Goal: Contribute content: Add original content to the website for others to see

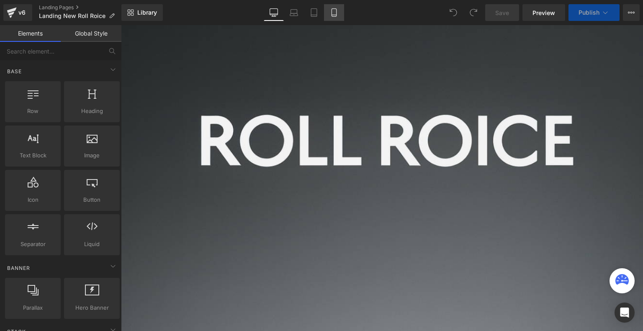
click at [333, 15] on icon at bounding box center [334, 12] width 8 height 8
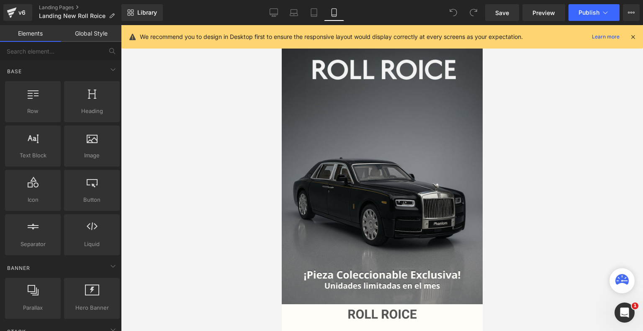
click at [633, 38] on icon at bounding box center [633, 37] width 8 height 8
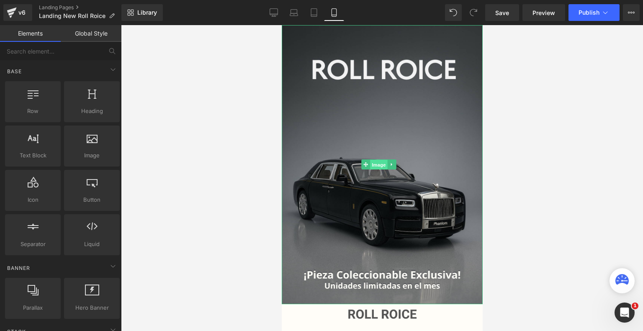
click at [377, 160] on span "Image" at bounding box center [379, 165] width 18 height 10
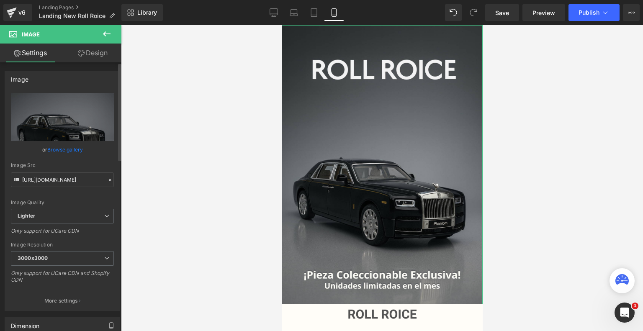
click at [67, 149] on link "Browse gallery" at bounding box center [65, 149] width 36 height 15
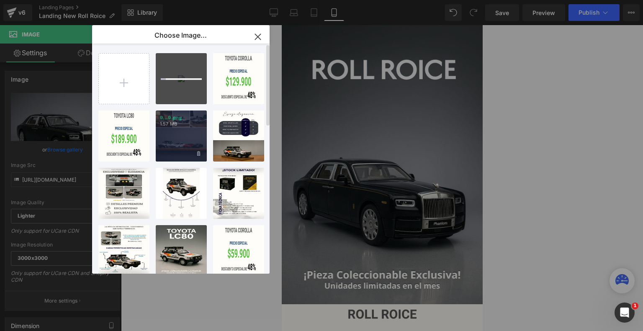
type input "C:\fakepath\Landing Roll Roice (1).png"
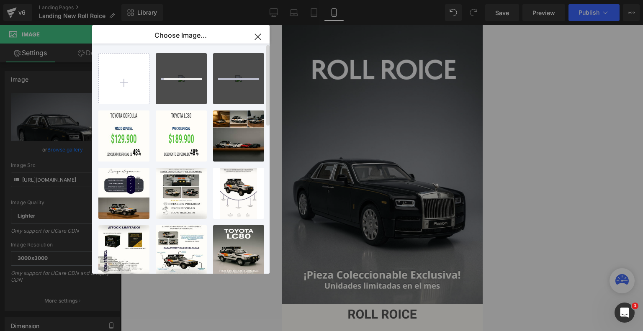
type input "C:\fakepath\Landing Roll Roice (2).png"
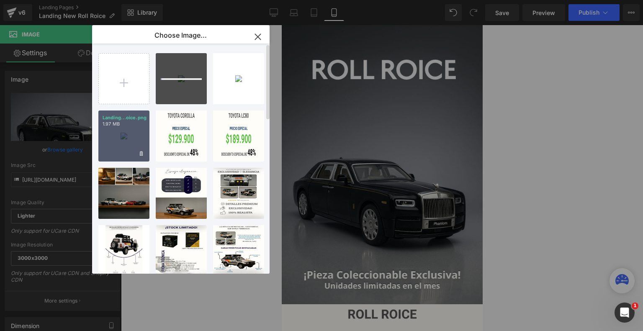
click at [117, 131] on div "Landing...oice.png 1.97 MB" at bounding box center [123, 135] width 51 height 51
type input "https://ucarecdn.com/d2c89e55-9238-4fc8-be53-dca8552769e3/-/format/auto/-/previ…"
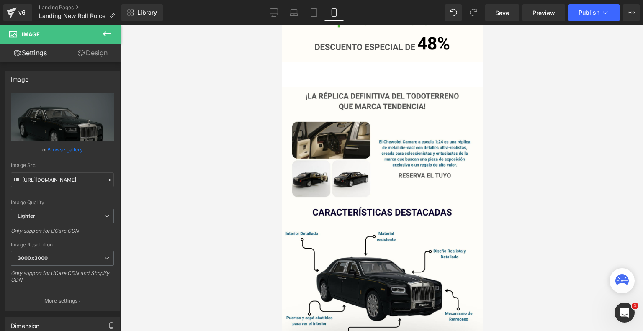
scroll to position [346, 0]
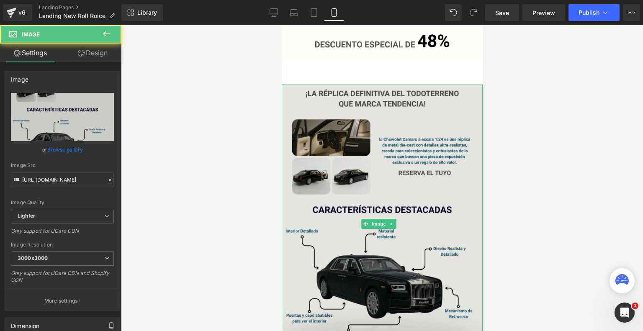
click at [354, 183] on img at bounding box center [381, 224] width 201 height 279
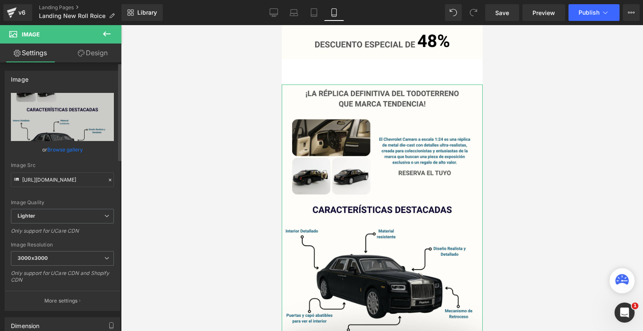
click at [74, 147] on link "Browse gallery" at bounding box center [65, 149] width 36 height 15
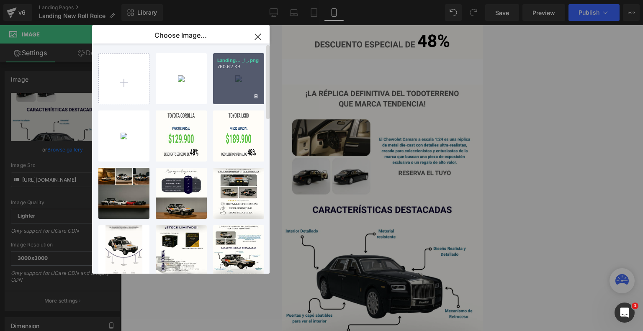
click at [238, 83] on div "Landing... _1_.png 760.62 KB" at bounding box center [238, 78] width 51 height 51
type input "https://ucarecdn.com/c4c62a42-4736-4c87-bf4d-49ece6dcbb62/-/format/auto/-/previ…"
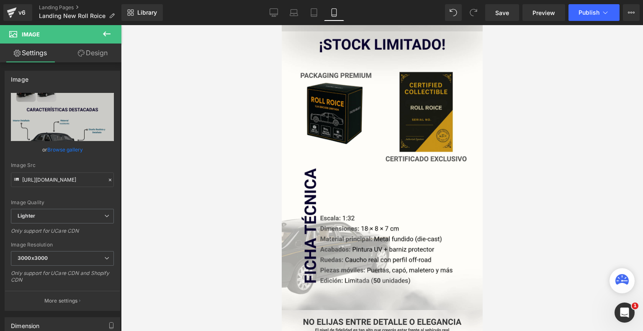
scroll to position [677, 0]
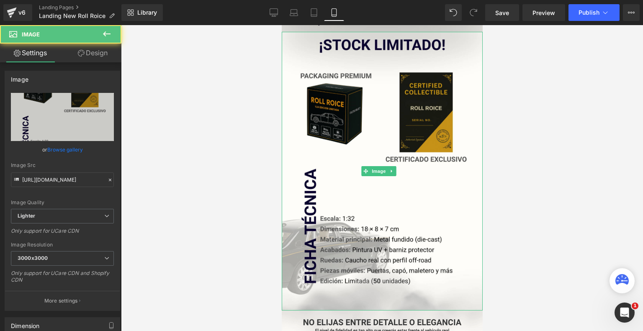
click at [336, 232] on img at bounding box center [381, 171] width 201 height 279
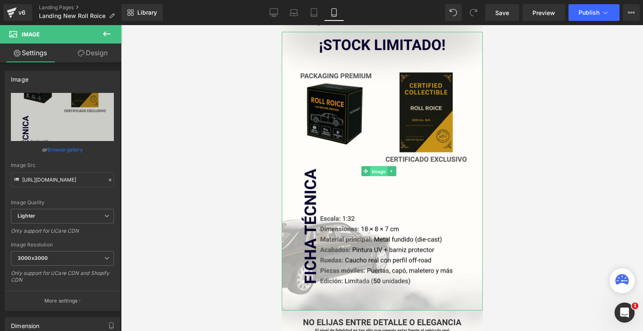
click at [371, 166] on span "Image" at bounding box center [379, 171] width 18 height 10
click at [70, 151] on link "Browse gallery" at bounding box center [65, 149] width 36 height 15
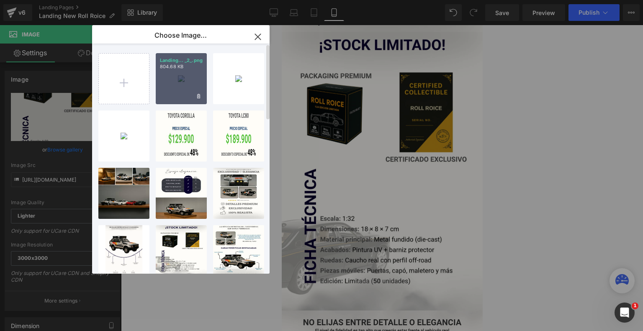
click at [179, 74] on div "Landing... _2_.png 804.68 KB" at bounding box center [181, 78] width 51 height 51
type input "https://ucarecdn.com/3f496b0e-77fb-4b7b-8dbb-728e55620df4/-/format/auto/-/previ…"
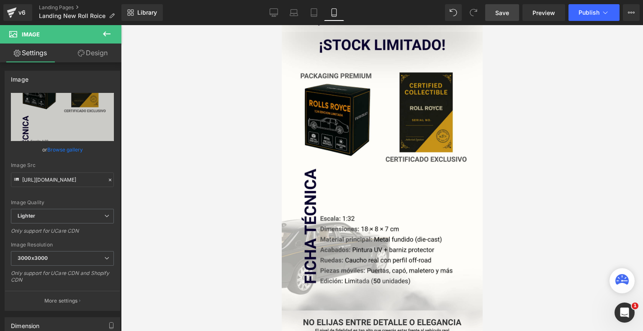
click at [505, 10] on span "Save" at bounding box center [502, 12] width 14 height 9
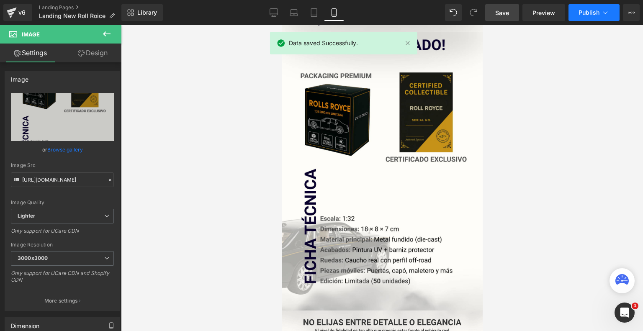
click at [594, 15] on span "Publish" at bounding box center [588, 12] width 21 height 7
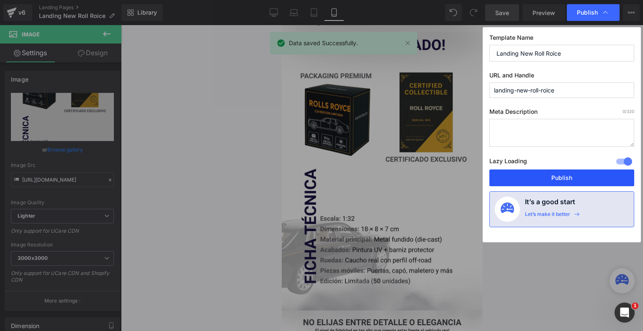
click at [561, 176] on button "Publish" at bounding box center [561, 177] width 145 height 17
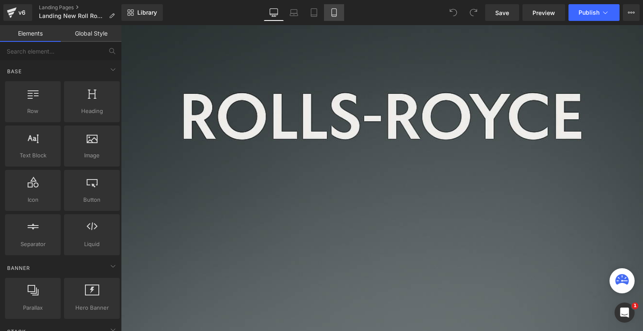
click at [336, 6] on link "Mobile" at bounding box center [334, 12] width 20 height 17
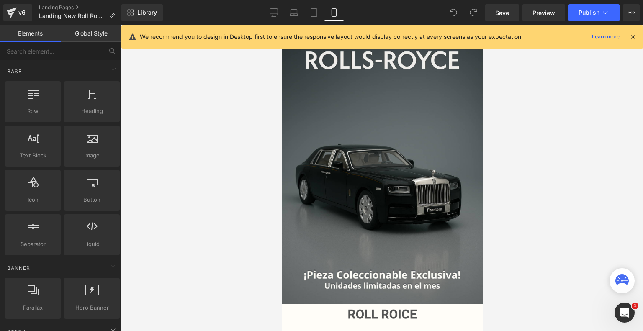
click at [633, 38] on icon at bounding box center [633, 37] width 8 height 8
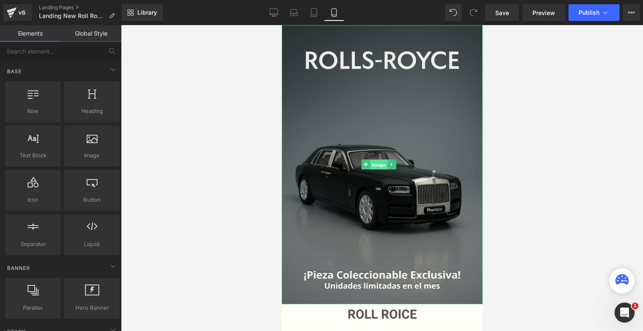
click at [381, 160] on span "Image" at bounding box center [379, 165] width 18 height 10
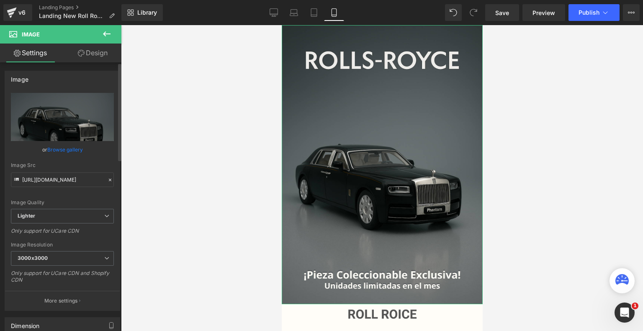
click at [65, 154] on link "Browse gallery" at bounding box center [65, 149] width 36 height 15
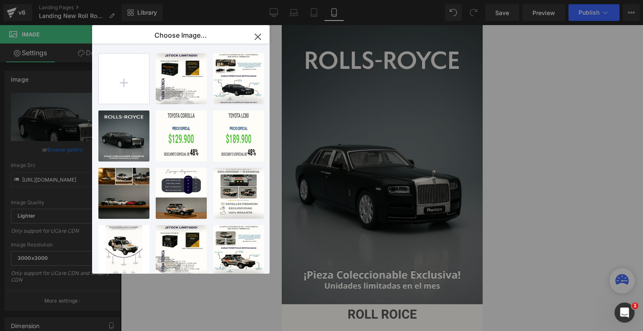
type input "C:\fakepath\Landing Roll Roice (3).png"
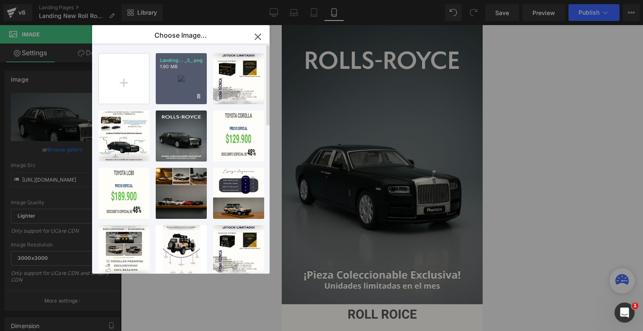
click at [184, 78] on div "Landing... _3_.png 1.90 MB" at bounding box center [181, 78] width 51 height 51
type input "https://ucarecdn.com/9134ae02-b42f-44e4-8bb0-f4b0440e9243/-/format/auto/-/previ…"
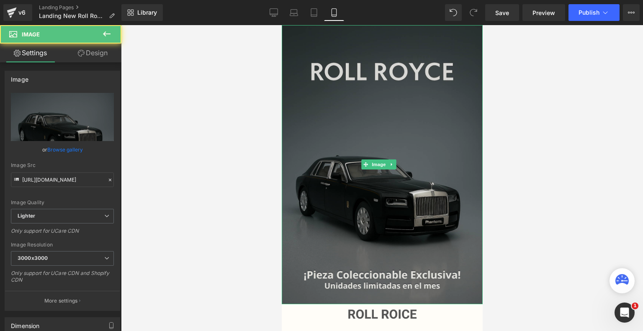
click at [370, 139] on img at bounding box center [381, 164] width 201 height 279
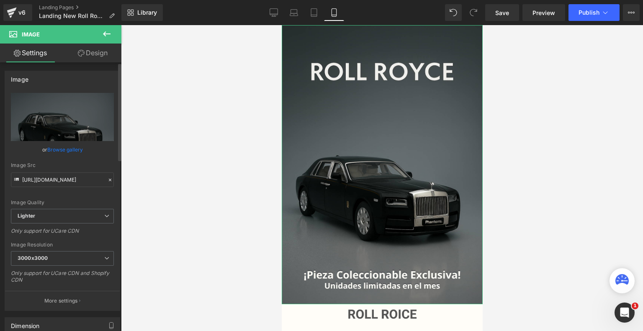
click at [59, 148] on link "Browse gallery" at bounding box center [65, 149] width 36 height 15
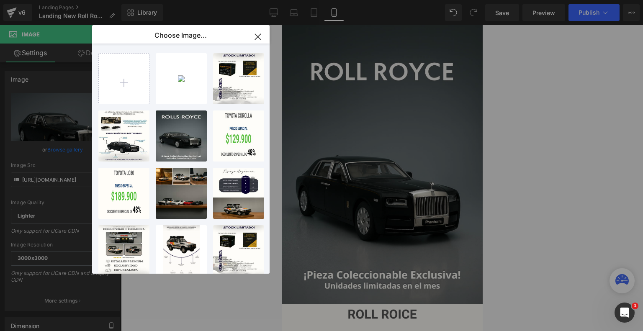
type input "C:\fakepath\Landing Roll Roice (4).png"
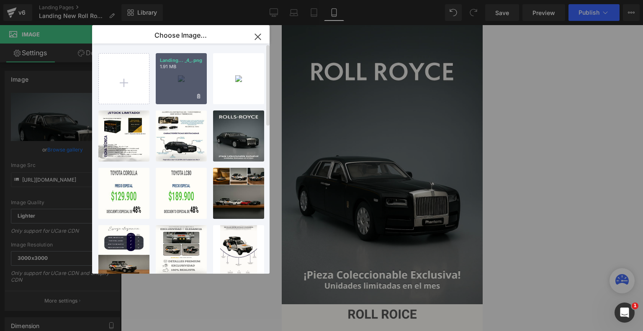
click at [182, 77] on div "Landing... _4_.png 1.91 MB" at bounding box center [181, 78] width 51 height 51
type input "https://ucarecdn.com/84844174-d823-4589-9e3f-f876bc6c5bec/-/format/auto/-/previ…"
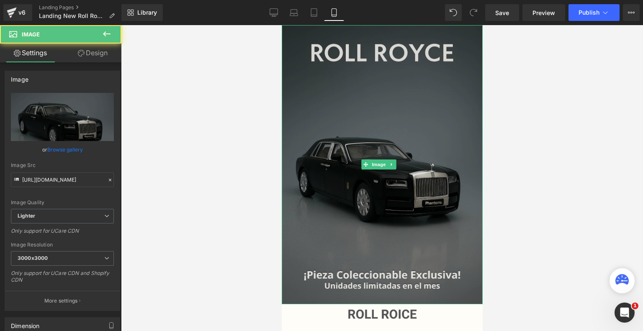
click at [393, 187] on img at bounding box center [381, 164] width 201 height 279
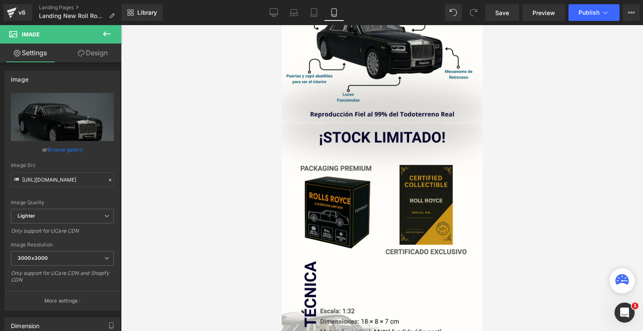
scroll to position [589, 0]
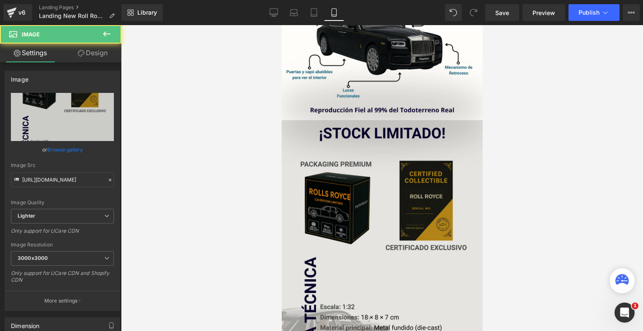
click at [389, 207] on img at bounding box center [381, 259] width 201 height 279
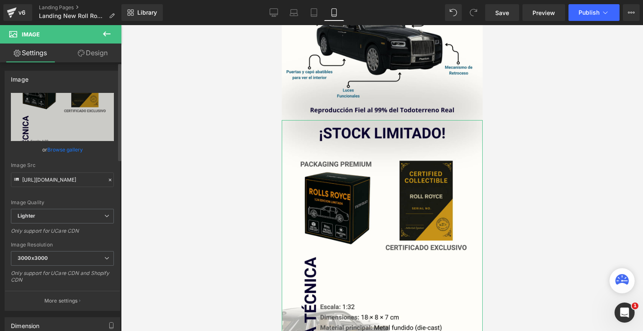
click at [67, 153] on link "Browse gallery" at bounding box center [65, 149] width 36 height 15
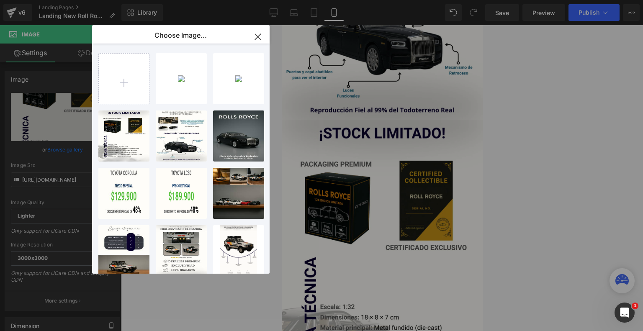
type input "C:\fakepath\Landing Roll Roice (5).png"
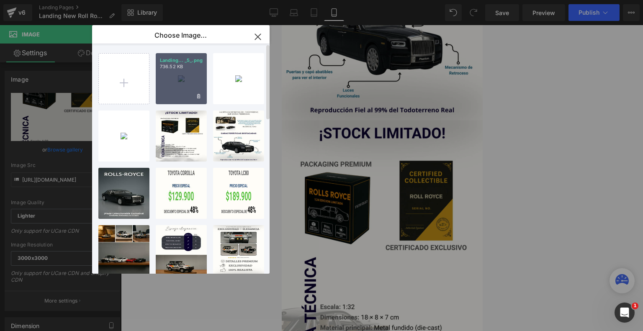
click at [172, 74] on div "Landing... _5_.png 736.52 KB" at bounding box center [181, 78] width 51 height 51
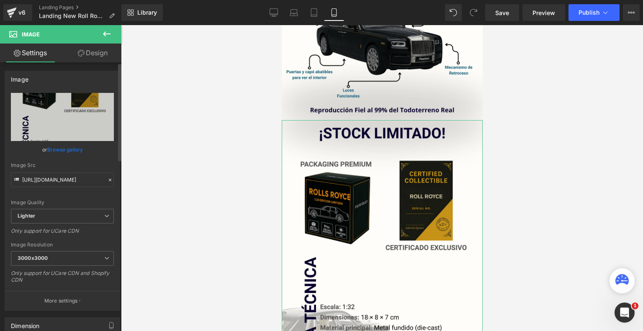
click at [64, 150] on link "Browse gallery" at bounding box center [65, 149] width 36 height 15
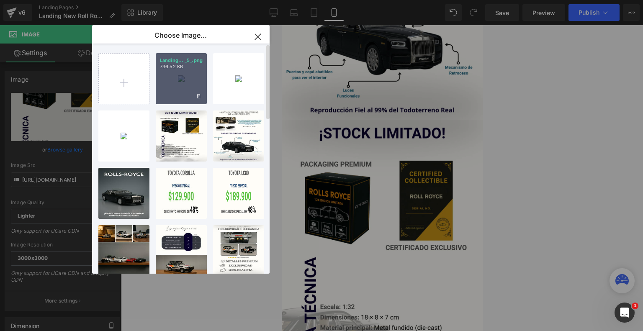
click at [171, 77] on div "Landing... _5_.png 736.52 KB" at bounding box center [181, 78] width 51 height 51
type input "https://ucarecdn.com/ded83e74-b41c-41c2-9ec5-b4736739d1e0/-/format/auto/-/previ…"
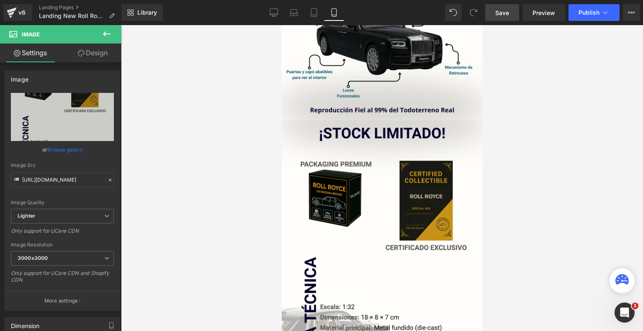
click at [510, 10] on link "Save" at bounding box center [502, 12] width 34 height 17
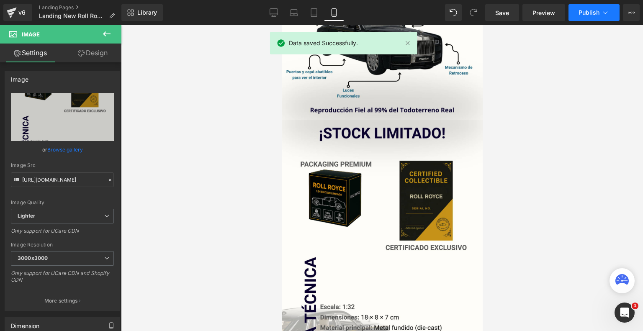
click at [604, 9] on icon at bounding box center [605, 12] width 8 height 8
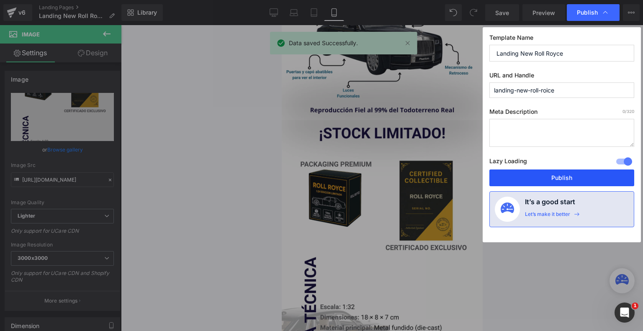
click at [533, 182] on button "Publish" at bounding box center [561, 177] width 145 height 17
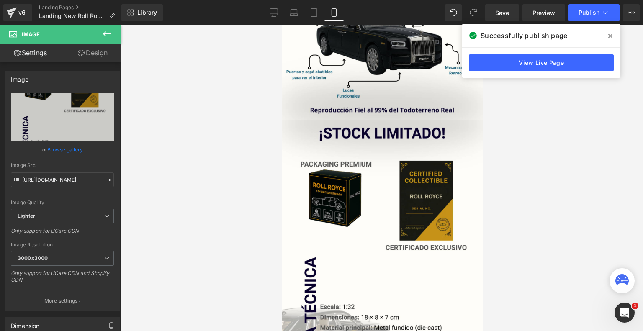
click at [610, 41] on span at bounding box center [609, 35] width 13 height 13
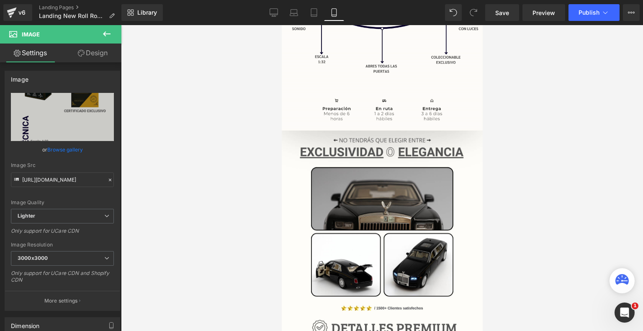
scroll to position [1136, 0]
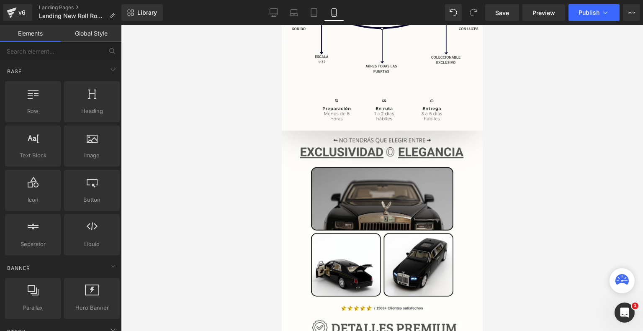
click at [202, 184] on div at bounding box center [382, 178] width 522 height 306
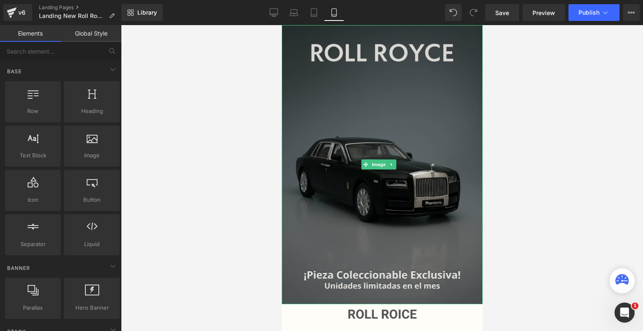
click at [389, 157] on div "Image" at bounding box center [381, 164] width 201 height 279
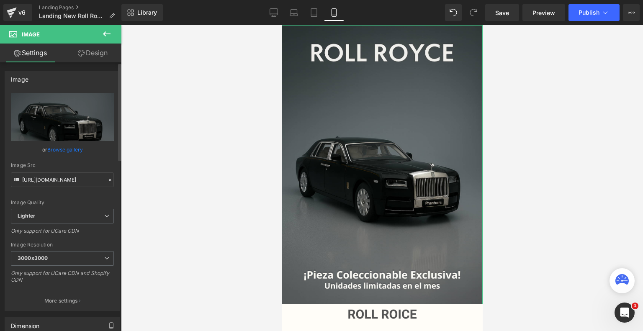
click at [71, 155] on link "Browse gallery" at bounding box center [65, 149] width 36 height 15
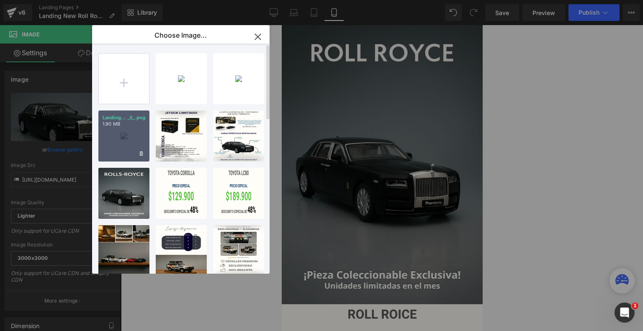
click at [134, 134] on div "Landing... _3_.png 1.90 MB" at bounding box center [123, 135] width 51 height 51
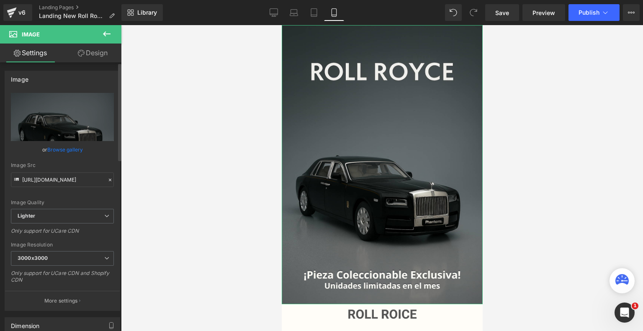
click at [64, 145] on link "Browse gallery" at bounding box center [65, 149] width 36 height 15
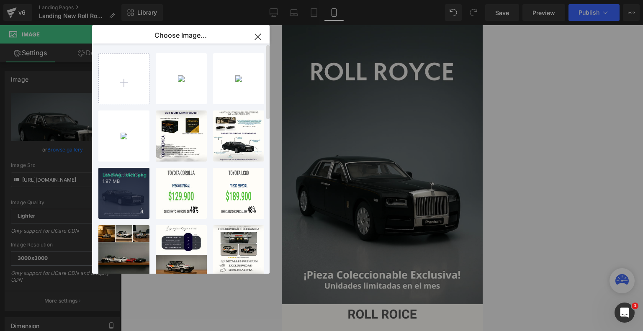
click at [115, 180] on p "1.97 MB" at bounding box center [123, 181] width 43 height 6
type input "https://ucarecdn.com/d2c89e55-9238-4fc8-be53-dca8552769e3/-/format/auto/-/previ…"
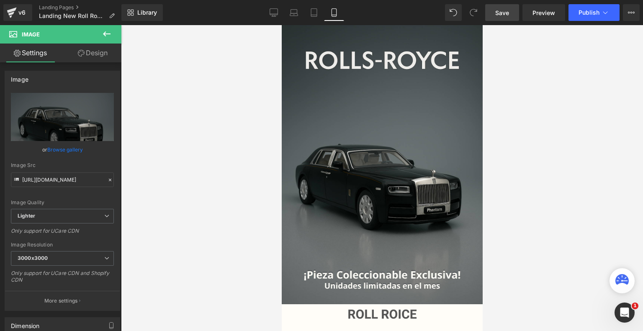
click at [507, 10] on span "Save" at bounding box center [502, 12] width 14 height 9
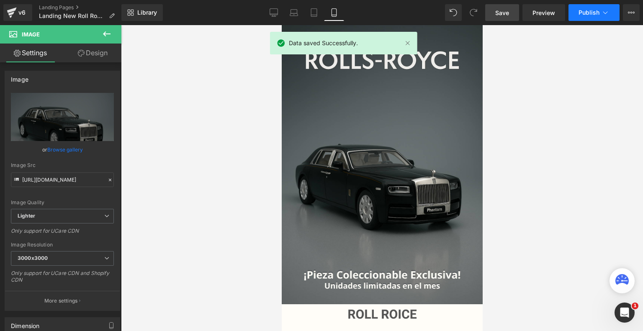
click at [584, 13] on span "Publish" at bounding box center [588, 12] width 21 height 7
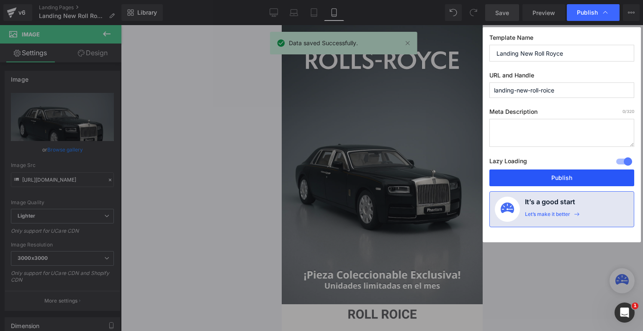
click at [560, 173] on button "Publish" at bounding box center [561, 177] width 145 height 17
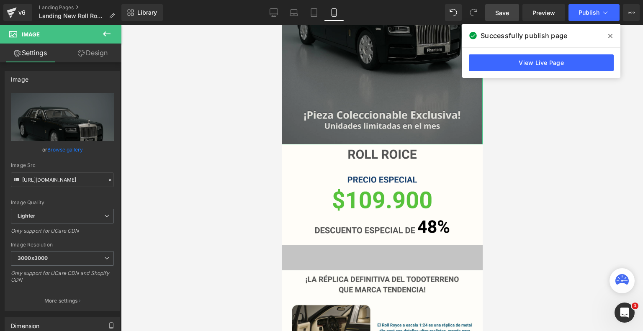
scroll to position [161, 0]
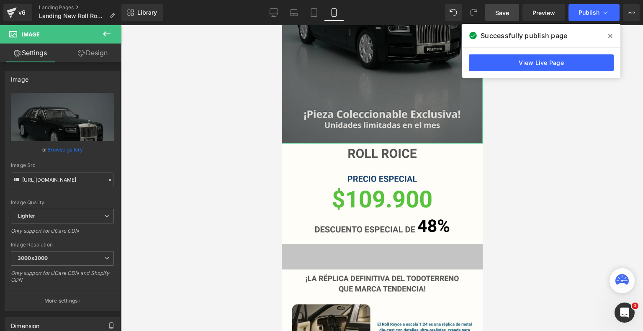
click at [372, 169] on img at bounding box center [381, 193] width 201 height 100
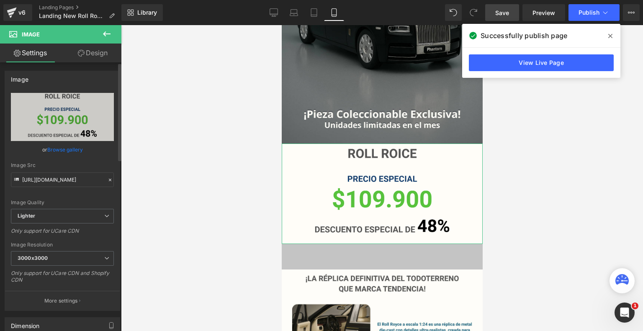
click at [76, 149] on link "Browse gallery" at bounding box center [65, 149] width 36 height 15
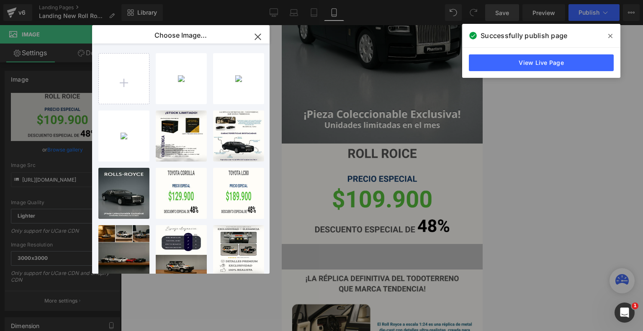
type input "C:\fakepath\Diseños varios Landing #1 (19).png"
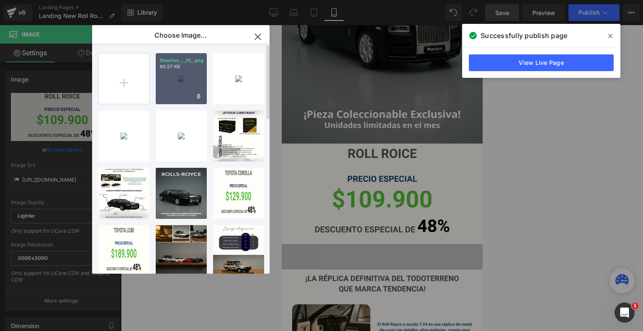
click at [183, 90] on div "Diseños..._19_.png 60.57 KB" at bounding box center [181, 78] width 51 height 51
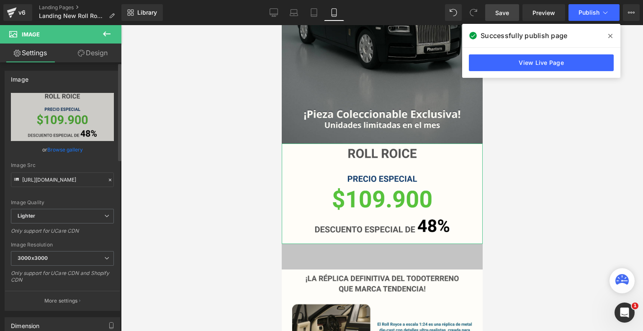
click at [66, 147] on link "Browse gallery" at bounding box center [65, 149] width 36 height 15
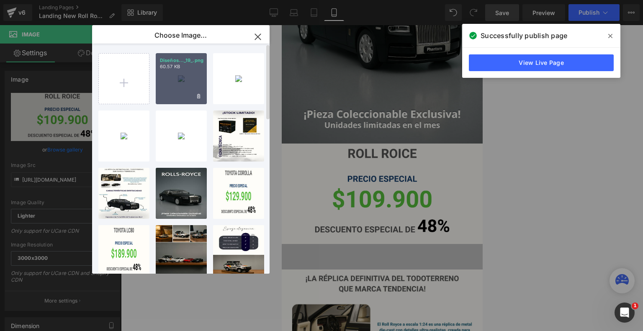
click at [175, 88] on div "Diseños..._19_.png 60.57 KB" at bounding box center [181, 78] width 51 height 51
type input "https://ucarecdn.com/4b76ecef-bb22-4a4b-8dc8-8fa4fb598254/-/format/auto/-/previ…"
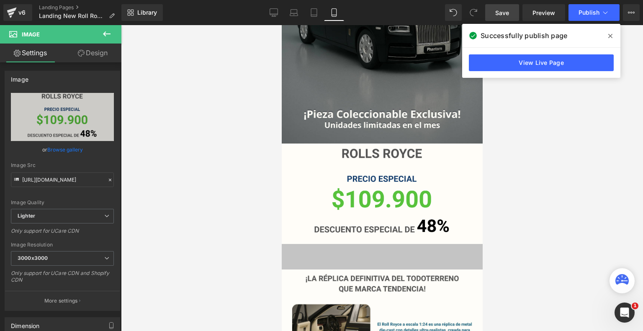
click at [608, 40] on span at bounding box center [609, 35] width 13 height 13
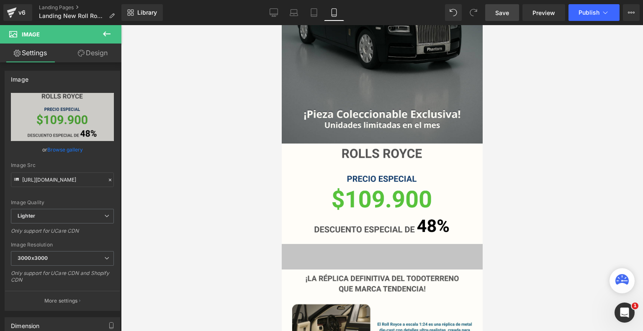
click at [503, 12] on span "Save" at bounding box center [502, 12] width 14 height 9
click at [594, 10] on span "Publish" at bounding box center [588, 12] width 21 height 7
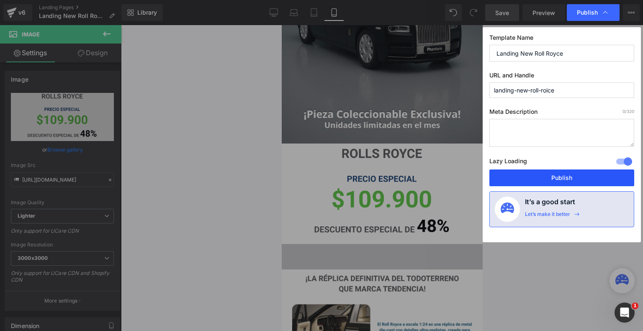
click at [569, 177] on button "Publish" at bounding box center [561, 177] width 145 height 17
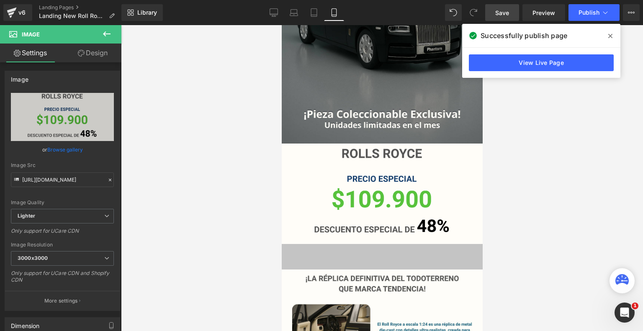
click at [611, 38] on icon at bounding box center [610, 36] width 4 height 7
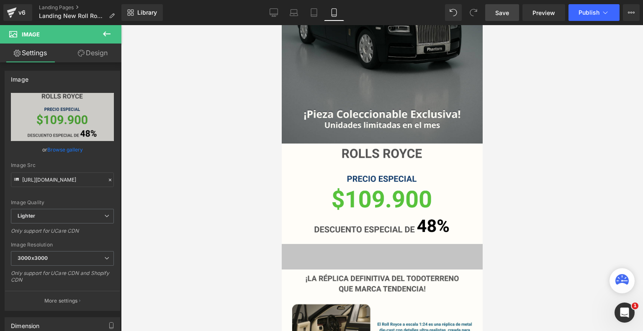
click at [515, 166] on div at bounding box center [382, 178] width 522 height 306
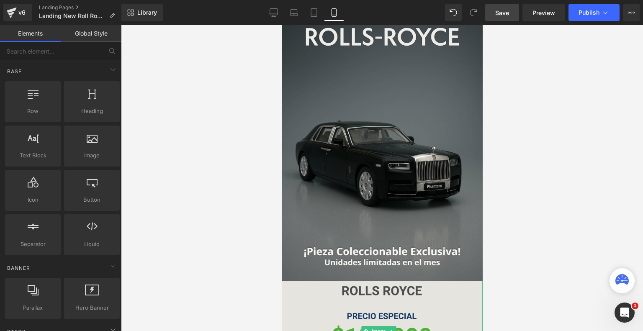
scroll to position [0, 0]
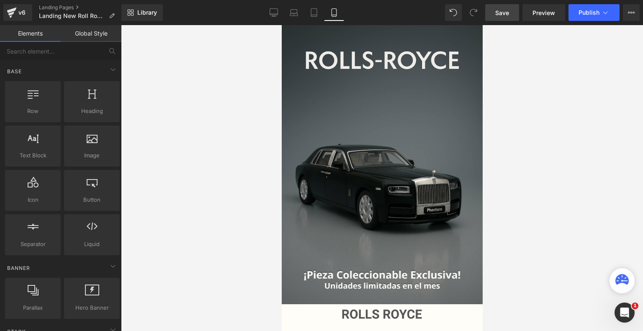
click at [512, 7] on link "Save" at bounding box center [502, 12] width 34 height 17
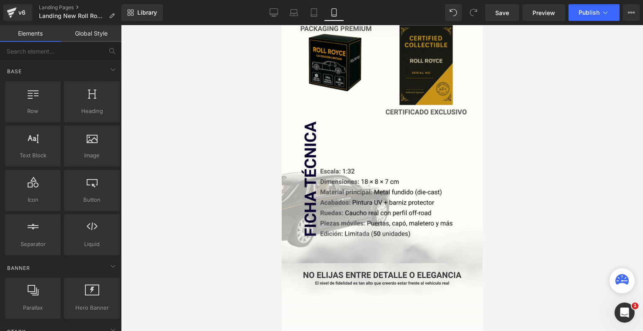
scroll to position [725, 0]
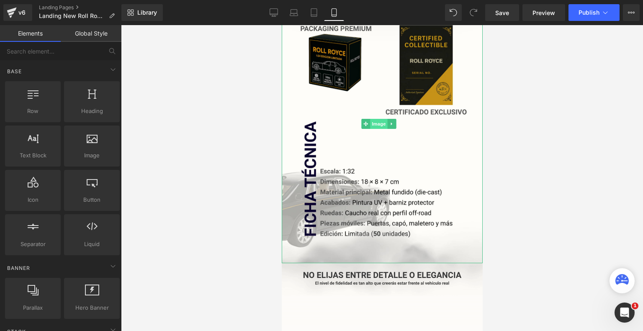
click at [386, 119] on span "Image" at bounding box center [379, 124] width 18 height 10
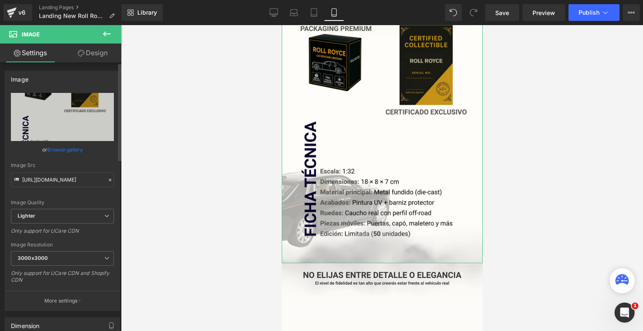
click at [65, 149] on link "Browse gallery" at bounding box center [65, 149] width 36 height 15
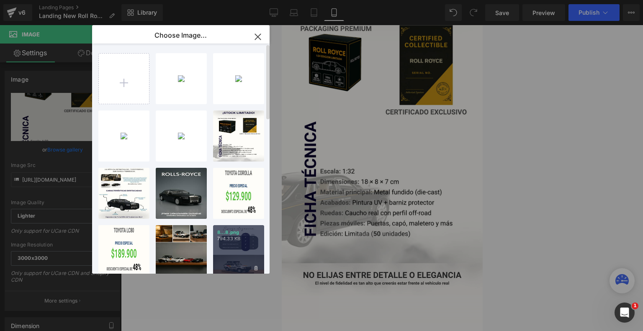
type input "C:\fakepath\Landing Roll Roice (6).png"
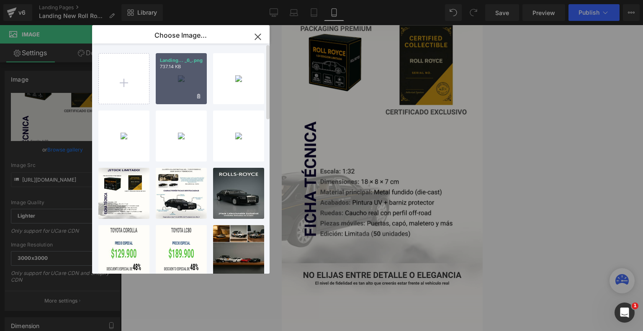
click at [177, 78] on div "Landing... _6_.png 737.14 KB" at bounding box center [181, 78] width 51 height 51
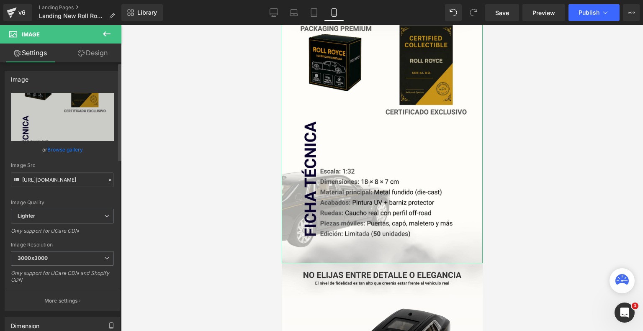
click at [56, 151] on link "Browse gallery" at bounding box center [65, 149] width 36 height 15
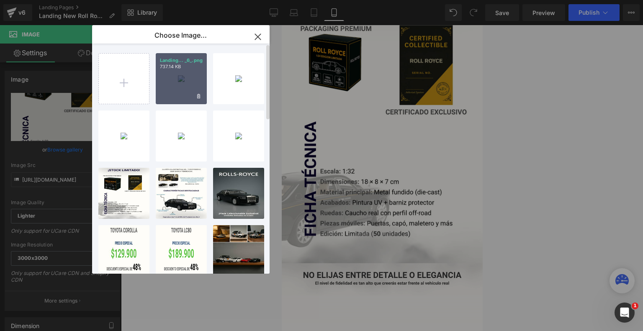
click at [172, 85] on div "Landing... _6_.png 737.14 KB" at bounding box center [181, 78] width 51 height 51
type input "https://ucarecdn.com/f8931ecd-2927-428a-8de6-a39fcd0fc5b4/-/format/auto/-/previ…"
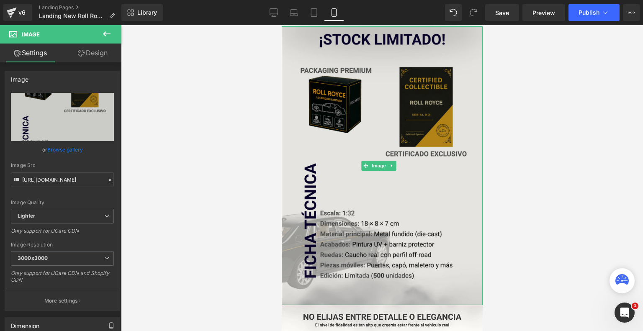
scroll to position [653, 0]
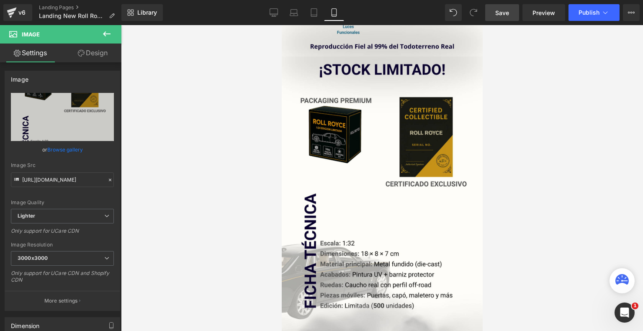
click at [507, 8] on span "Save" at bounding box center [502, 12] width 14 height 9
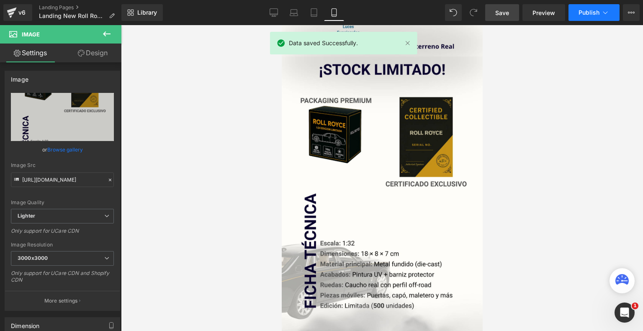
click at [595, 14] on span "Publish" at bounding box center [588, 12] width 21 height 7
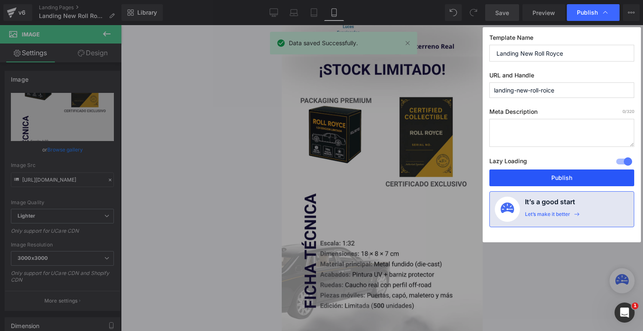
click at [551, 177] on button "Publish" at bounding box center [561, 177] width 145 height 17
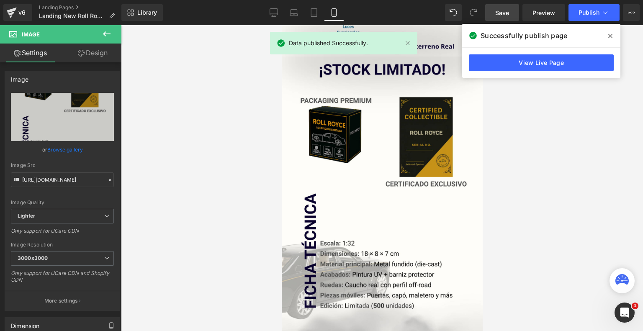
click at [609, 36] on icon at bounding box center [610, 36] width 4 height 7
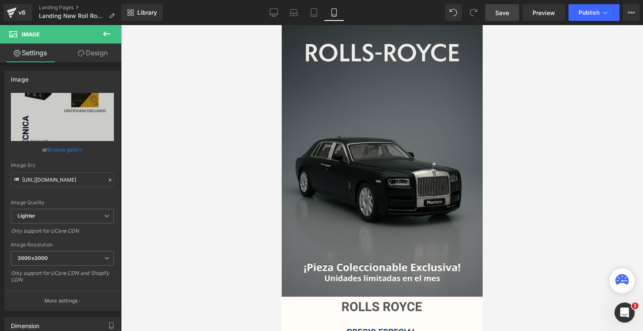
scroll to position [0, 0]
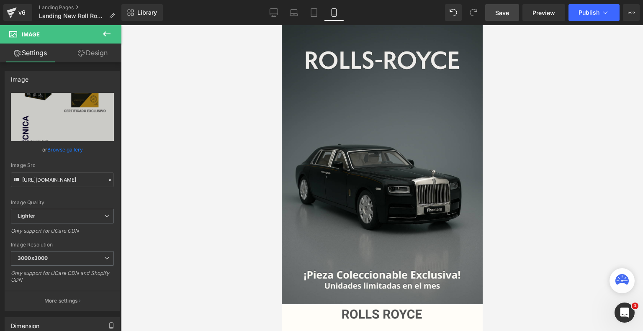
click at [500, 18] on link "Save" at bounding box center [502, 12] width 34 height 17
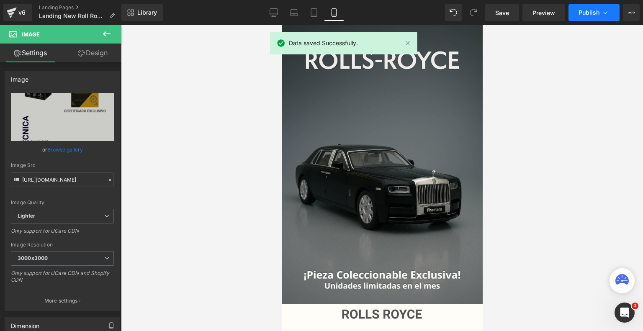
click at [590, 16] on button "Publish" at bounding box center [593, 12] width 51 height 17
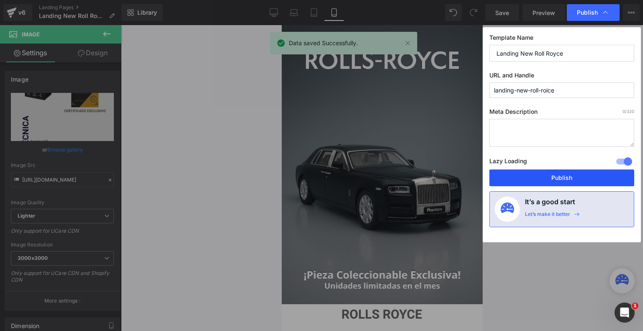
click at [554, 178] on button "Publish" at bounding box center [561, 177] width 145 height 17
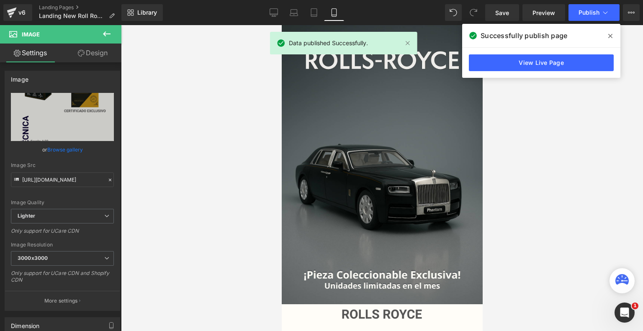
click at [607, 33] on span at bounding box center [609, 35] width 13 height 13
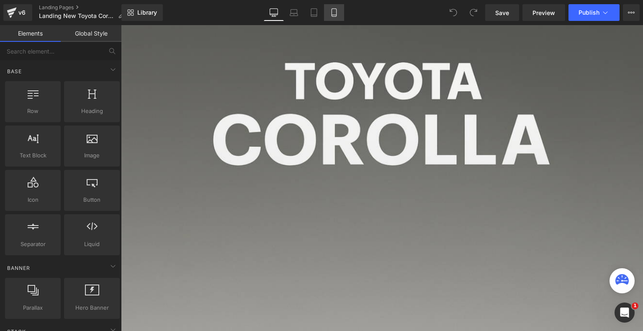
click at [337, 15] on icon at bounding box center [334, 12] width 8 height 8
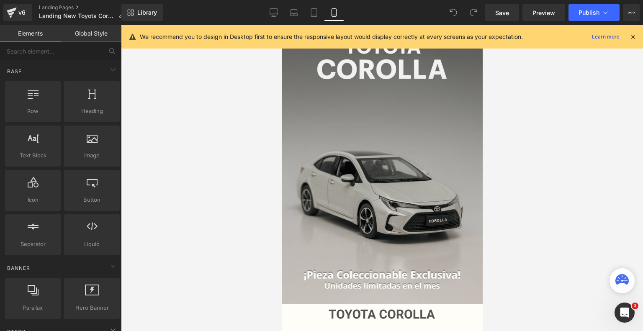
click at [635, 38] on icon at bounding box center [633, 37] width 8 height 8
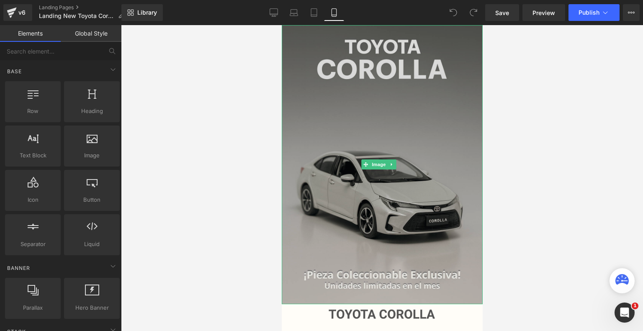
click at [366, 188] on img at bounding box center [381, 164] width 201 height 279
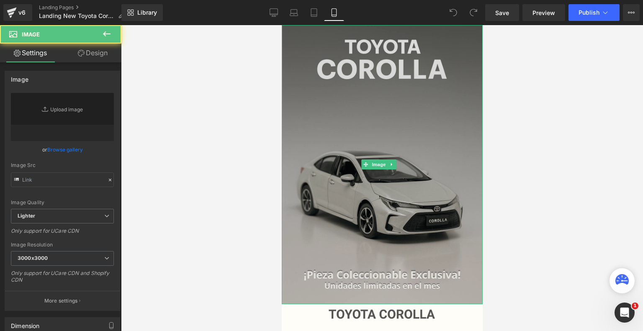
type input "https://ucarecdn.com/801a0102-5b9b-43cf-9dd9-6aeec0de95e2/-/format/auto/-/previ…"
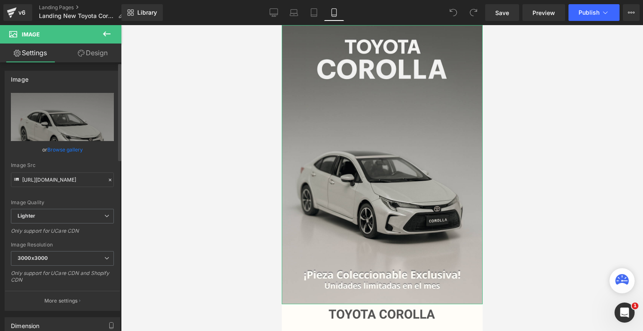
click at [66, 150] on link "Browse gallery" at bounding box center [65, 149] width 36 height 15
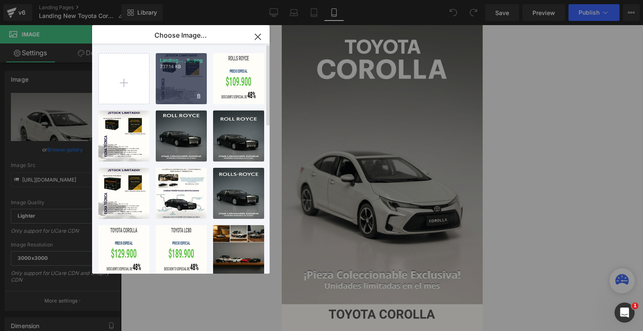
type input "C:\fakepath\Landing Corolla (1).png"
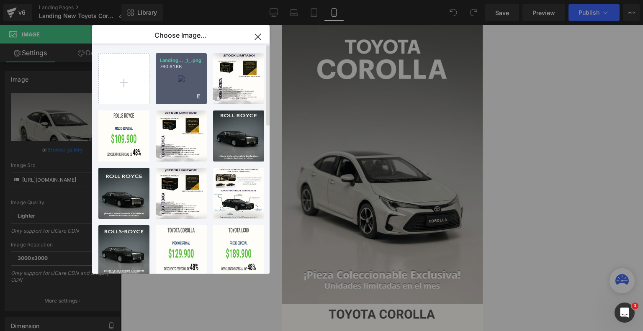
click at [190, 79] on div "Landing... _1_.png 760.61 KB" at bounding box center [181, 78] width 51 height 51
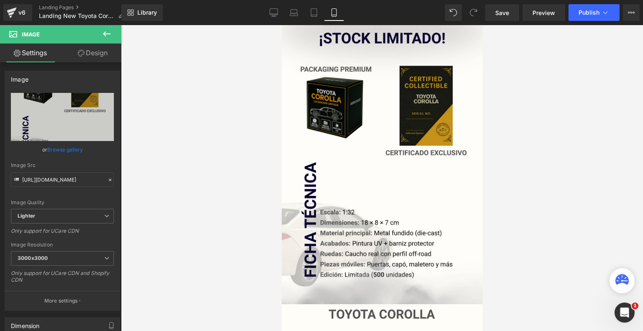
type input "https://ucarecdn.com/801a0102-5b9b-43cf-9dd9-6aeec0de95e2/-/format/auto/-/previ…"
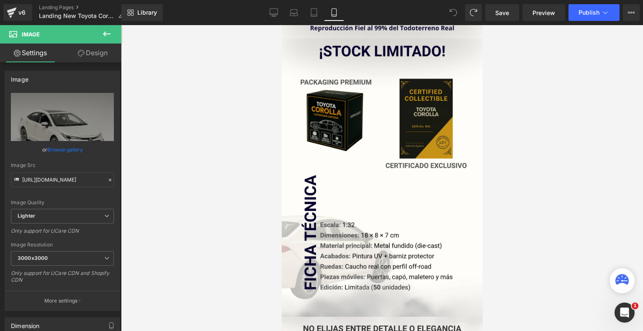
scroll to position [660, 0]
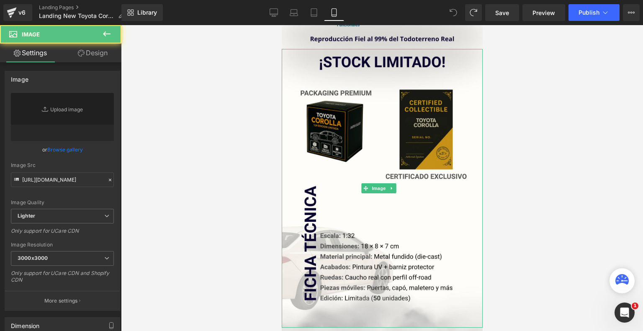
click at [389, 194] on img at bounding box center [381, 188] width 201 height 279
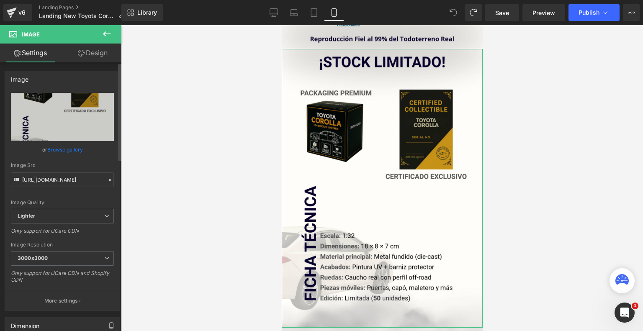
click at [70, 149] on link "Browse gallery" at bounding box center [65, 149] width 36 height 15
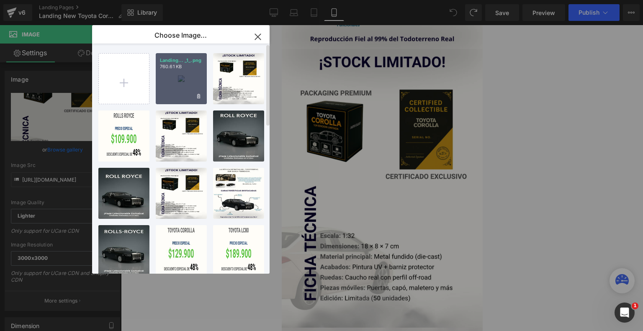
click at [181, 101] on div "Landing... _1_.png 760.61 KB" at bounding box center [181, 78] width 51 height 51
type input "https://ucarecdn.com/4173b15e-e3f4-45ef-9e18-7ec57e4a33fe/-/format/auto/-/previ…"
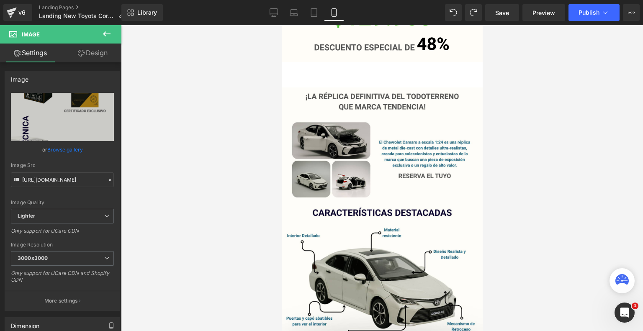
scroll to position [341, 0]
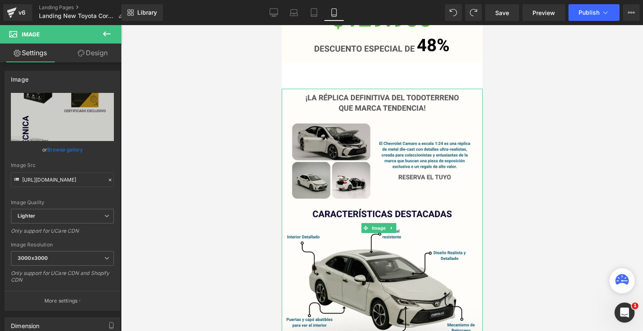
click at [401, 137] on img at bounding box center [381, 228] width 201 height 279
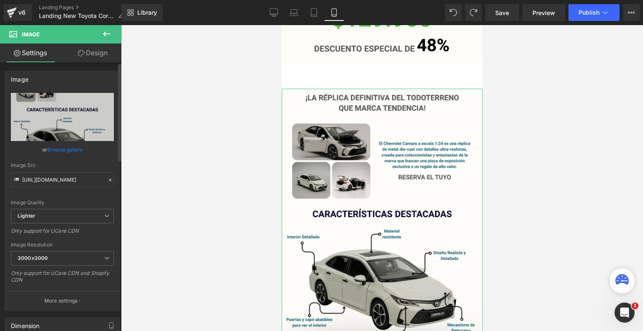
click at [64, 149] on link "Browse gallery" at bounding box center [65, 149] width 36 height 15
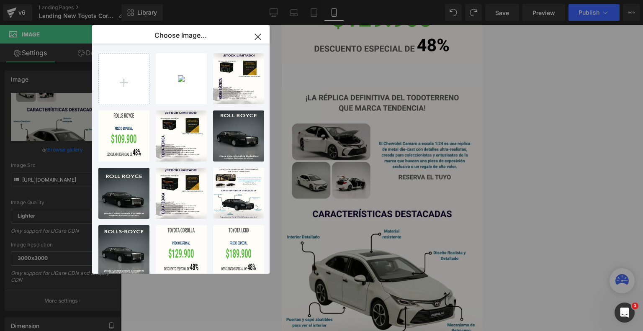
type input "C:\fakepath\Landing Corolla (2).png"
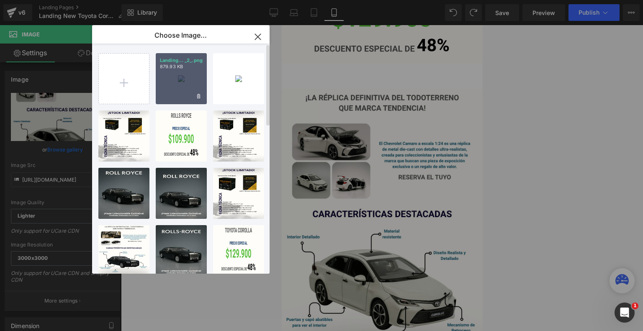
click at [187, 81] on div "Landing... _2_.png 879.93 KB" at bounding box center [181, 78] width 51 height 51
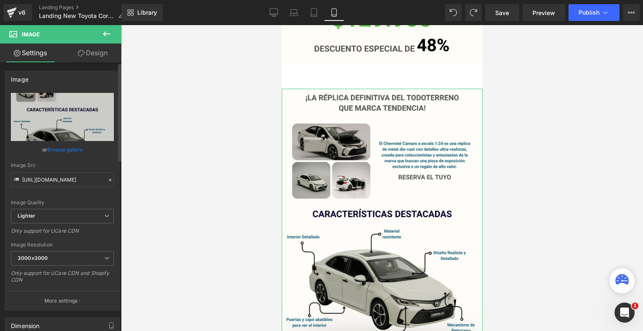
click at [59, 149] on link "Browse gallery" at bounding box center [65, 149] width 36 height 15
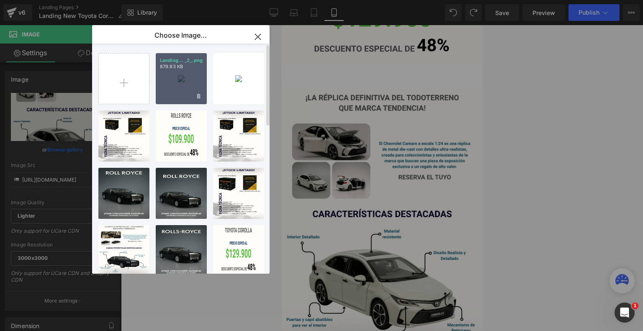
click at [167, 66] on p "879.93 KB" at bounding box center [181, 67] width 43 height 6
type input "https://ucarecdn.com/5a1868ed-acd8-458f-8753-04c1206109d1/-/format/auto/-/previ…"
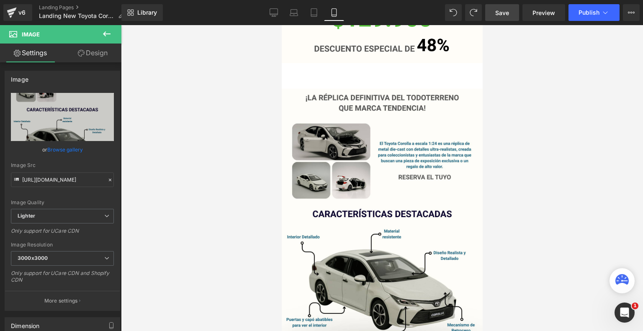
click at [505, 9] on span "Save" at bounding box center [502, 12] width 14 height 9
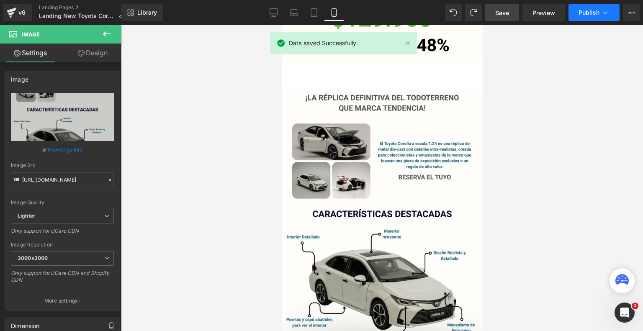
click at [594, 11] on span "Publish" at bounding box center [588, 12] width 21 height 7
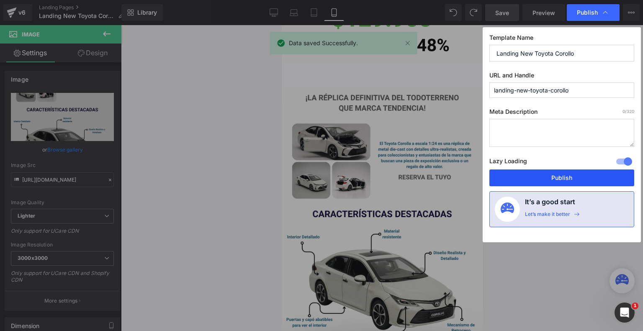
click at [539, 172] on button "Publish" at bounding box center [561, 177] width 145 height 17
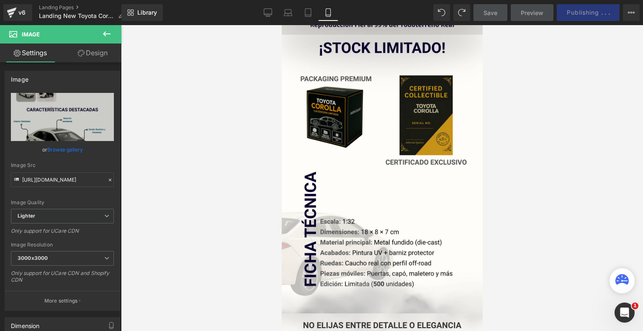
scroll to position [674, 0]
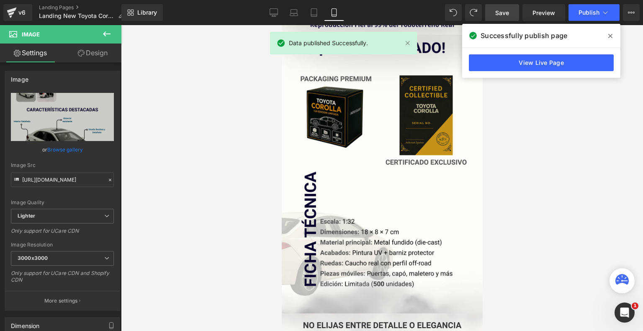
click at [607, 37] on span at bounding box center [609, 35] width 13 height 13
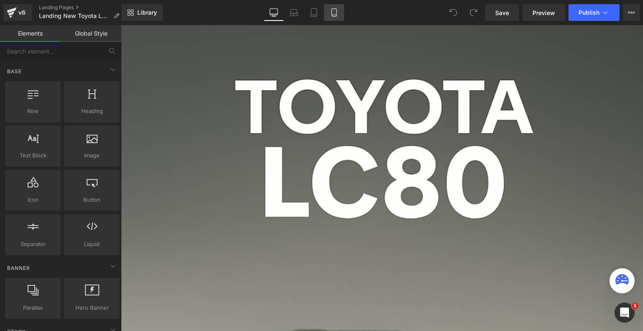
click at [328, 17] on link "Mobile" at bounding box center [334, 12] width 20 height 17
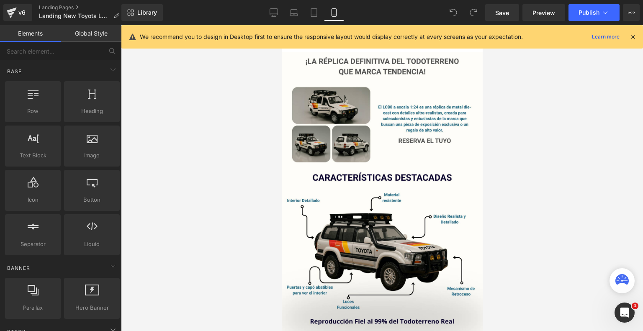
scroll to position [378, 0]
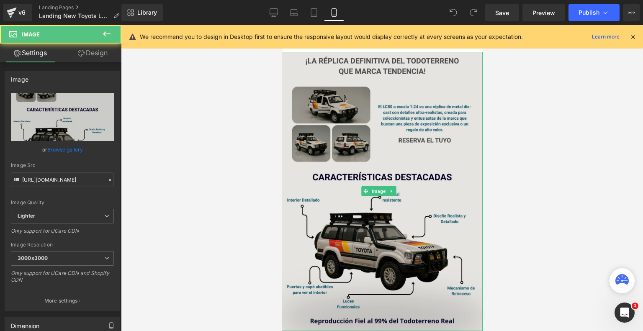
click at [380, 150] on img at bounding box center [381, 191] width 201 height 279
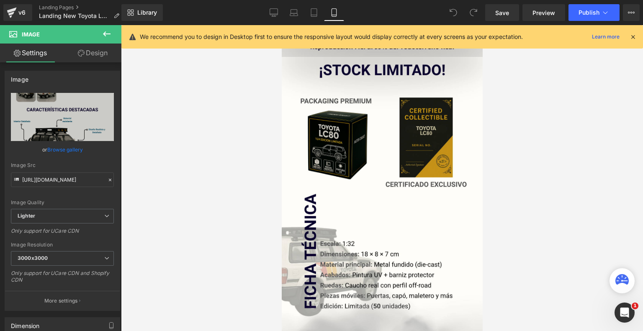
scroll to position [653, 0]
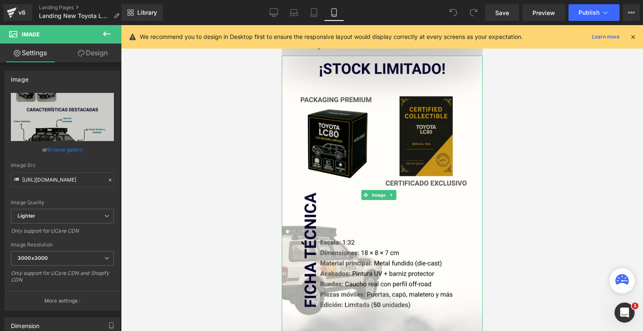
click at [380, 150] on img at bounding box center [381, 195] width 201 height 279
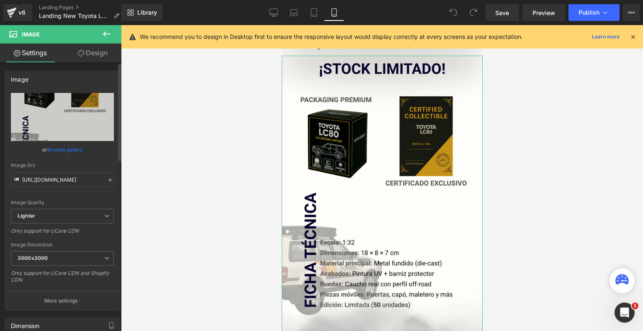
click at [65, 149] on link "Browse gallery" at bounding box center [65, 149] width 36 height 15
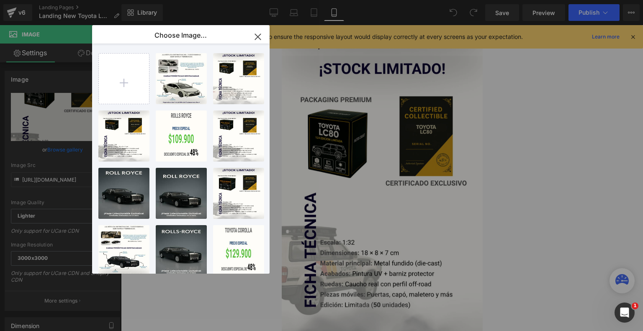
type input "C:\fakepath\Landing Toyota LC80.png"
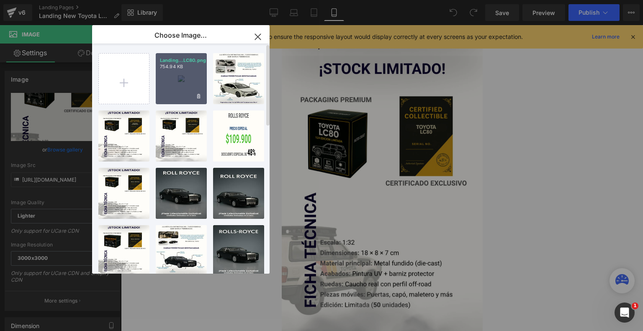
click at [176, 75] on div "Landing...LC80.png 754.94 KB" at bounding box center [181, 78] width 51 height 51
type input "[URL][DOMAIN_NAME]"
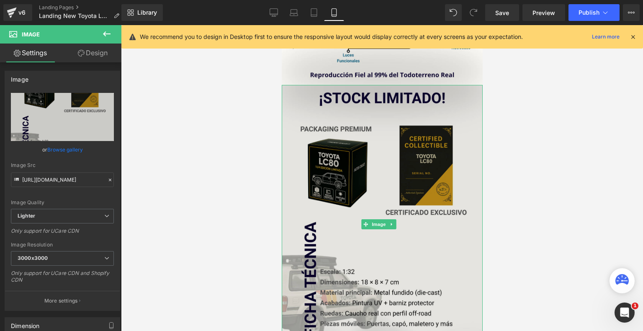
scroll to position [623, 0]
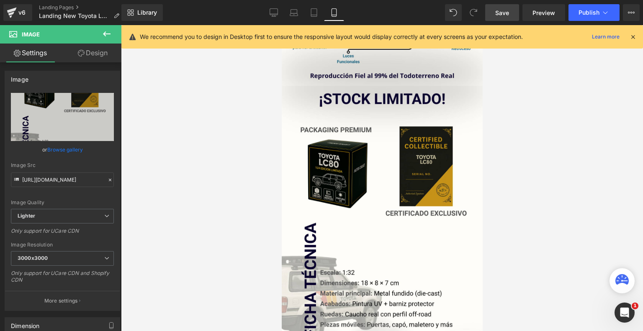
click at [505, 12] on span "Save" at bounding box center [502, 12] width 14 height 9
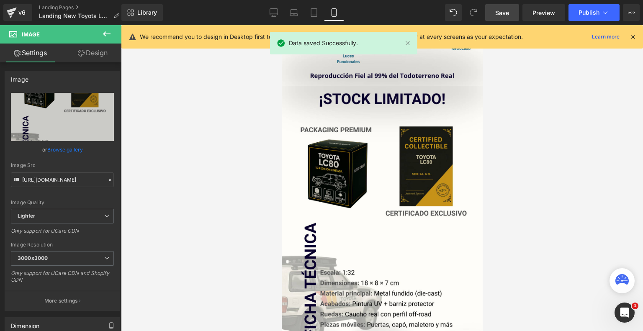
click at [634, 35] on icon at bounding box center [633, 37] width 8 height 8
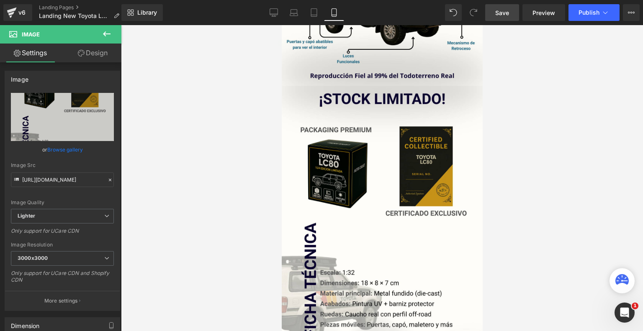
click at [502, 15] on span "Save" at bounding box center [502, 12] width 14 height 9
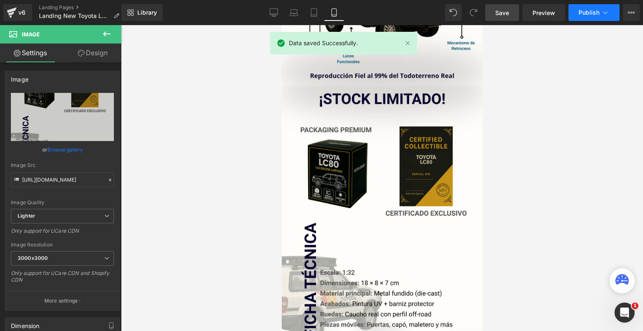
click at [592, 11] on span "Publish" at bounding box center [588, 12] width 21 height 7
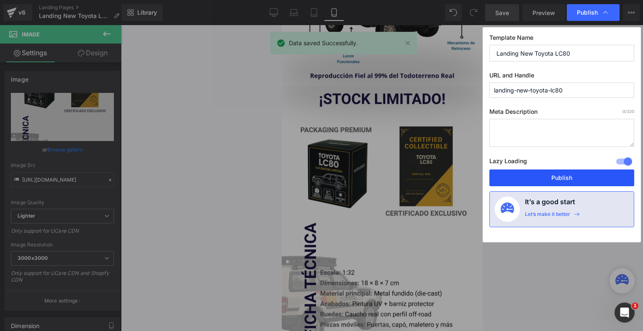
click at [555, 174] on button "Publish" at bounding box center [561, 177] width 145 height 17
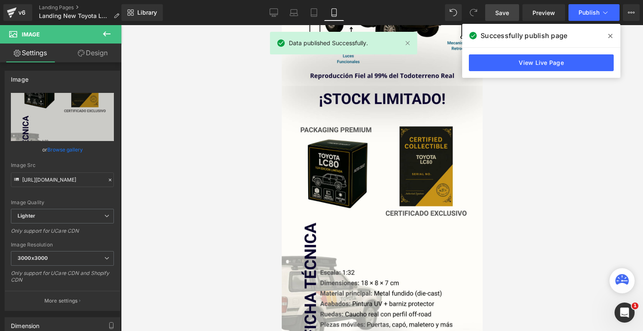
click at [610, 35] on icon at bounding box center [610, 36] width 4 height 4
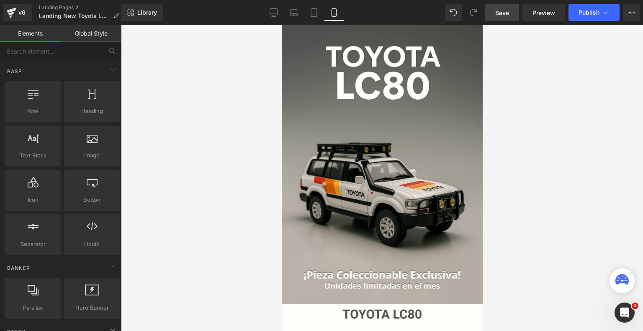
click at [579, 176] on div at bounding box center [382, 178] width 522 height 306
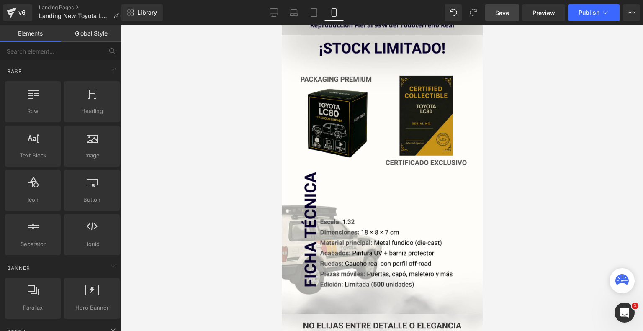
scroll to position [674, 0]
drag, startPoint x: 517, startPoint y: 21, endPoint x: 510, endPoint y: 14, distance: 9.8
click at [510, 14] on div "Library Mobile Desktop Laptop Tablet Mobile Save Preview Publish Scheduled View…" at bounding box center [381, 12] width 521 height 25
click at [510, 14] on link "Save" at bounding box center [502, 12] width 34 height 17
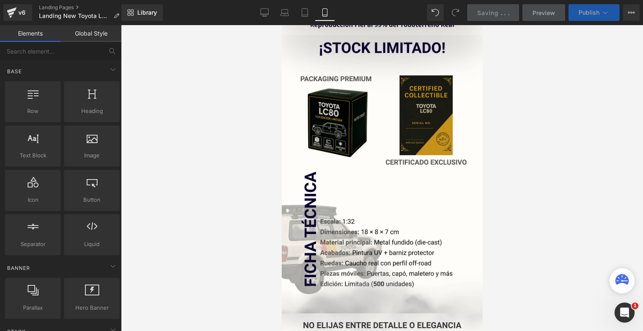
click at [604, 12] on icon at bounding box center [605, 12] width 8 height 8
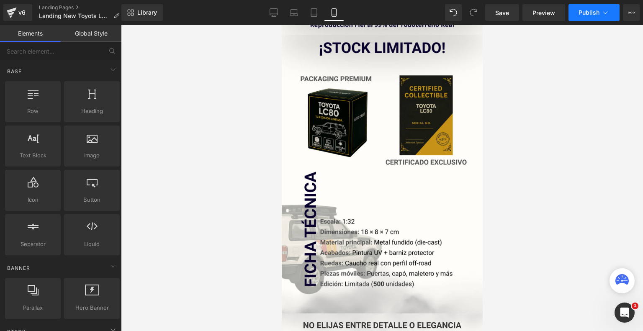
click at [604, 12] on icon at bounding box center [605, 12] width 8 height 8
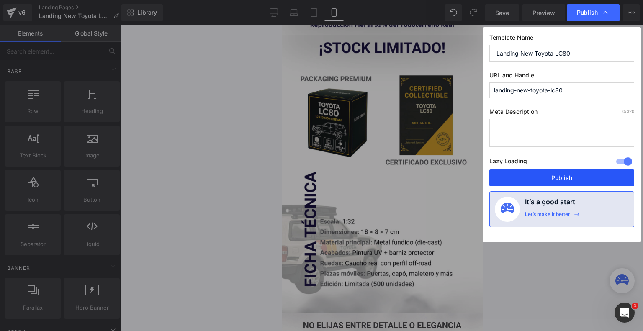
click at [577, 175] on button "Publish" at bounding box center [561, 177] width 145 height 17
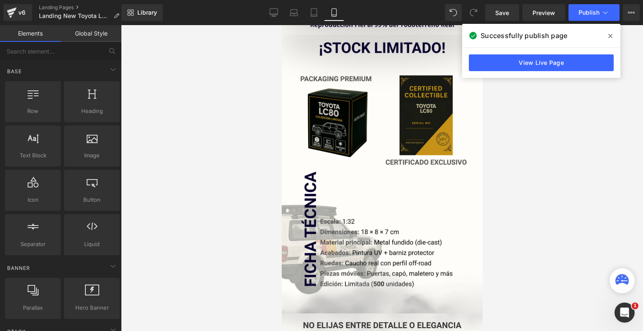
click at [579, 214] on div at bounding box center [382, 178] width 522 height 306
click at [607, 42] on span at bounding box center [609, 35] width 13 height 13
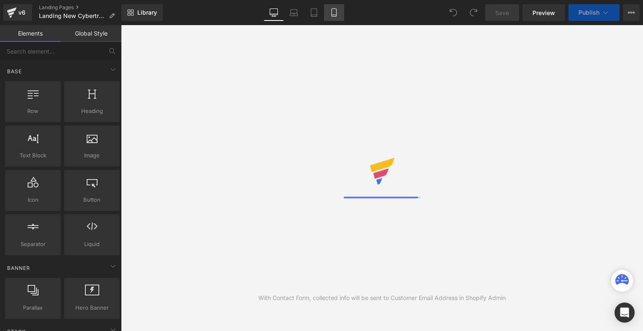
click at [333, 13] on icon at bounding box center [334, 12] width 8 height 8
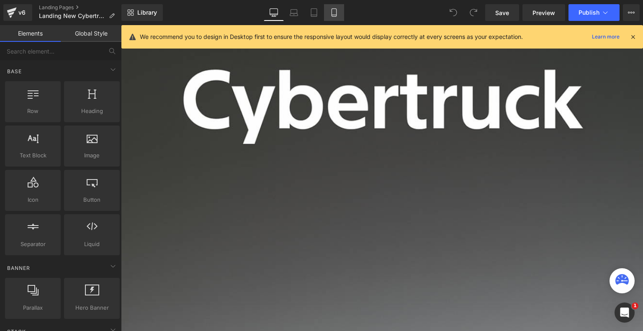
click at [331, 12] on icon at bounding box center [334, 12] width 8 height 8
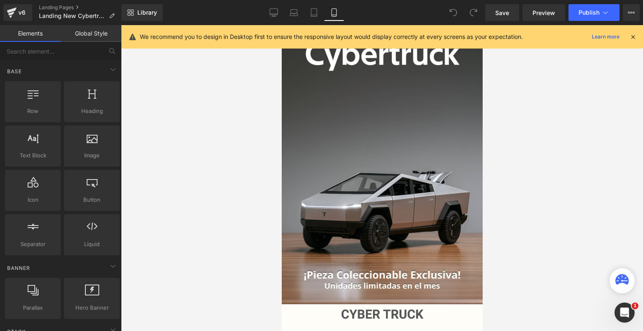
click at [635, 37] on icon at bounding box center [633, 37] width 8 height 8
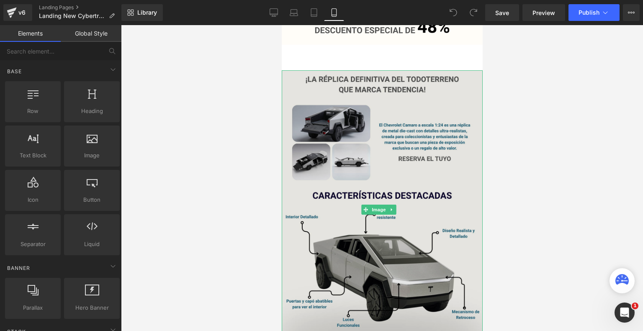
scroll to position [360, 0]
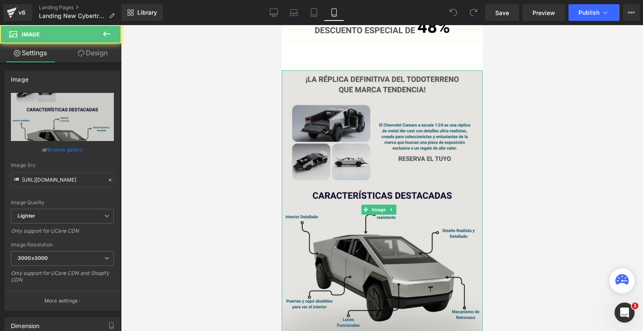
click at [372, 162] on img at bounding box center [381, 209] width 201 height 279
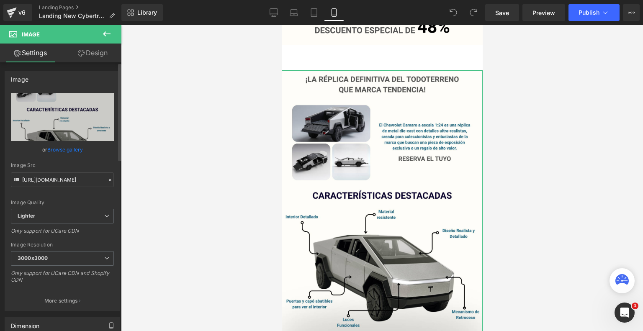
click at [76, 153] on link "Browse gallery" at bounding box center [65, 149] width 36 height 15
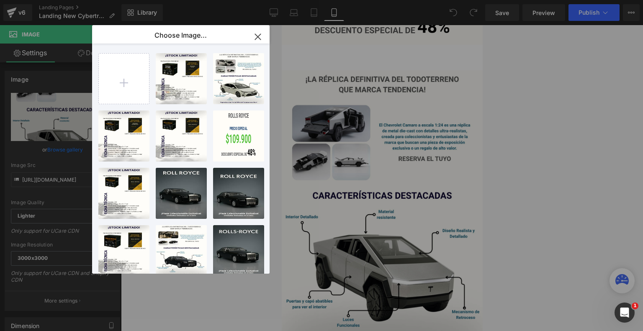
type input "C:\fakepath\Landing Cyber truck.png"
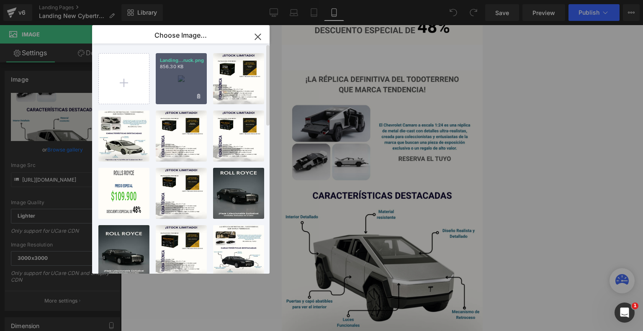
click at [184, 77] on div "Landing...ruck.png 856.30 KB" at bounding box center [181, 78] width 51 height 51
type input "https://ucarecdn.com/b81eed71-2387-46f2-806c-8d44aa58db1f/-/format/auto/-/previ…"
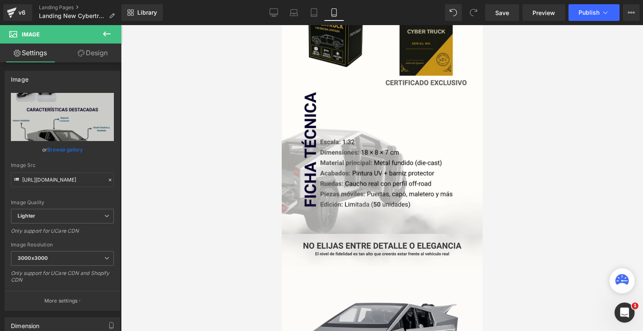
scroll to position [753, 0]
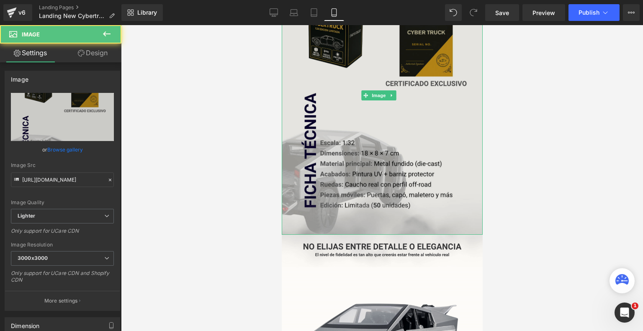
click at [369, 113] on img at bounding box center [381, 95] width 201 height 279
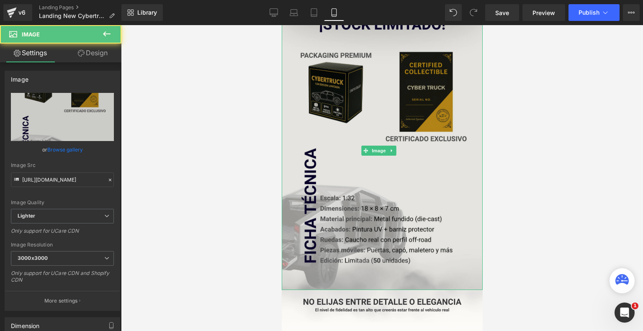
scroll to position [683, 0]
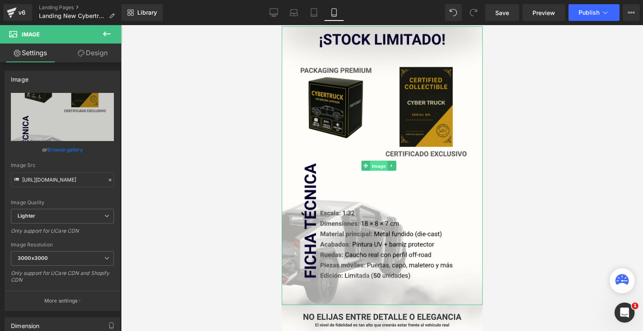
click at [380, 161] on span "Image" at bounding box center [379, 166] width 18 height 10
click at [72, 146] on link "Browse gallery" at bounding box center [65, 149] width 36 height 15
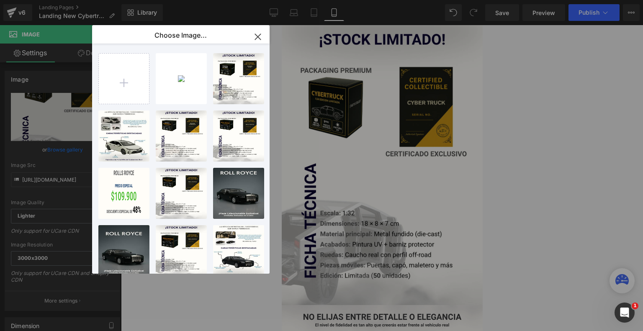
type input "C:\fakepath\Landing Cyber truck (1).png"
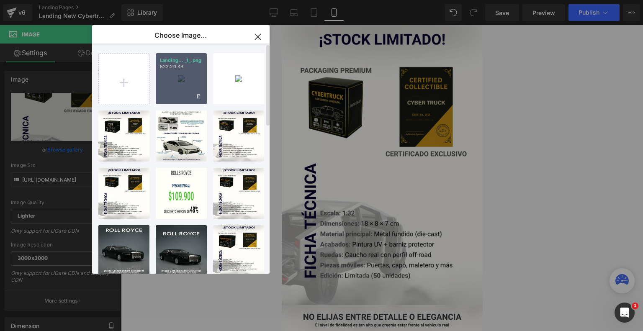
click at [178, 69] on p "822.20 KB" at bounding box center [181, 67] width 43 height 6
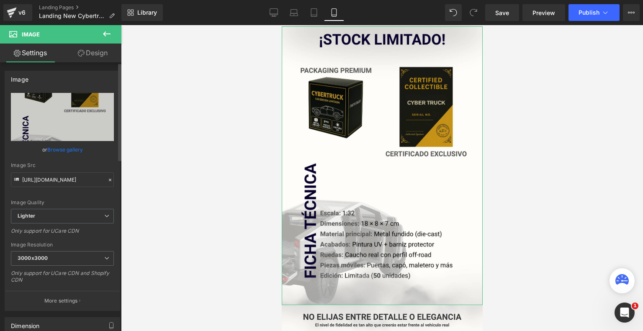
click at [69, 149] on link "Browse gallery" at bounding box center [65, 149] width 36 height 15
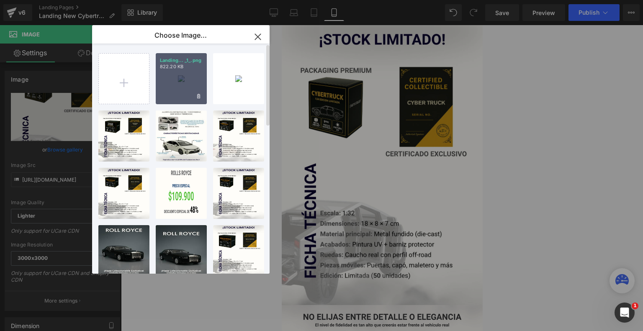
click at [184, 70] on div "Landing... _1_.png 822.20 KB" at bounding box center [181, 78] width 51 height 51
type input "https://ucarecdn.com/164ab6c8-905a-4209-b0a5-b7ff7d5292c1/-/format/auto/-/previ…"
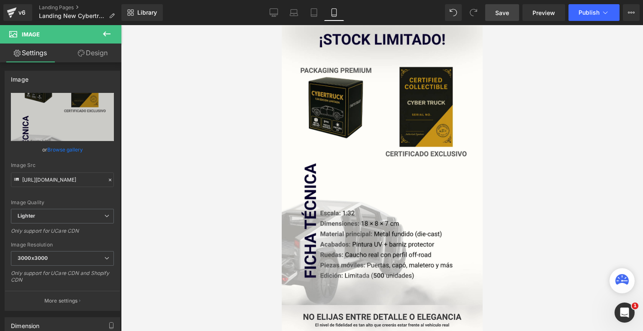
click at [507, 6] on link "Save" at bounding box center [502, 12] width 34 height 17
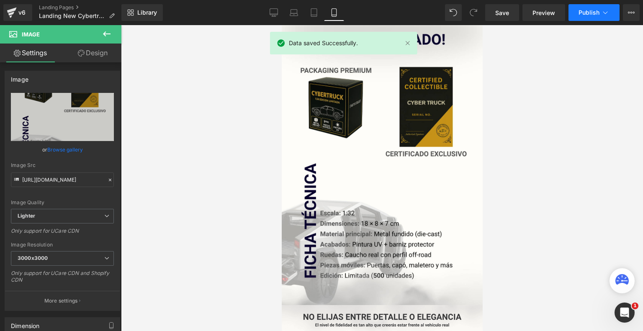
click at [575, 17] on button "Publish" at bounding box center [593, 12] width 51 height 17
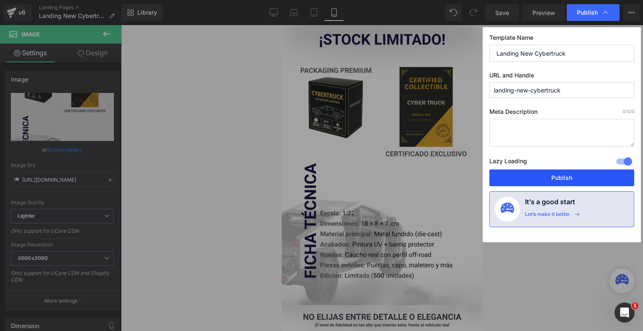
click at [498, 179] on button "Publish" at bounding box center [561, 177] width 145 height 17
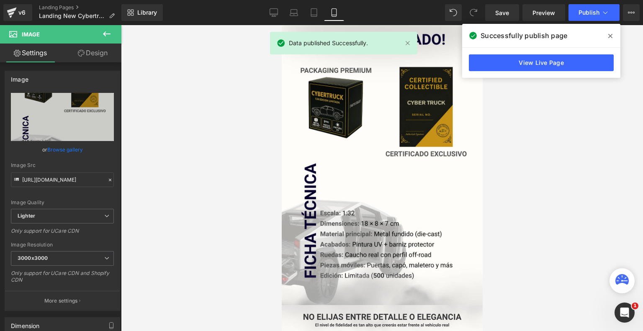
click at [607, 35] on span at bounding box center [609, 35] width 13 height 13
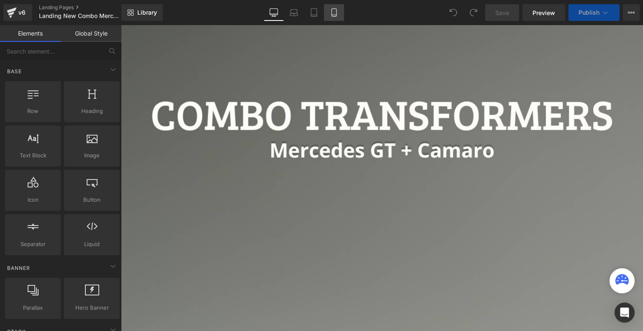
click at [330, 13] on icon at bounding box center [334, 12] width 8 height 8
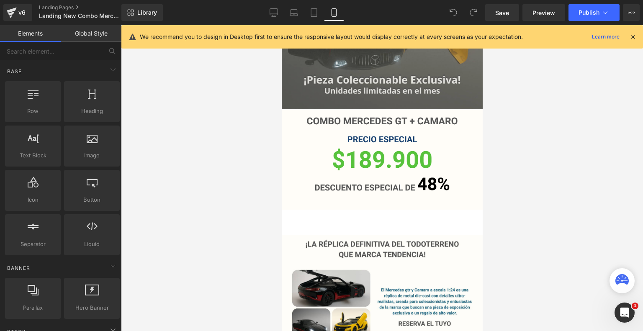
scroll to position [195, 0]
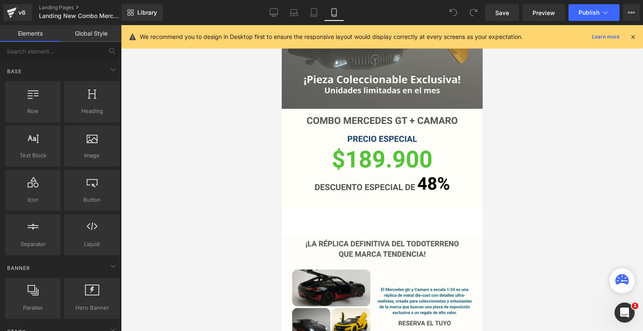
click at [635, 33] on icon at bounding box center [633, 37] width 8 height 8
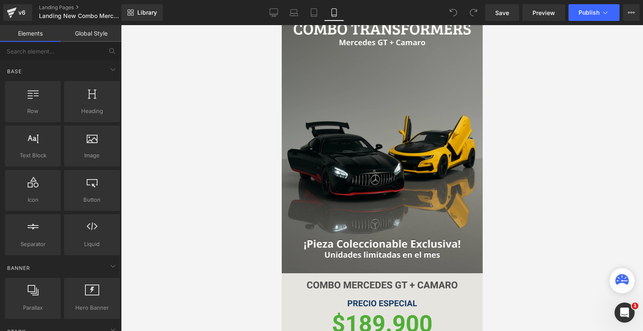
scroll to position [0, 0]
